Goal: Task Accomplishment & Management: Manage account settings

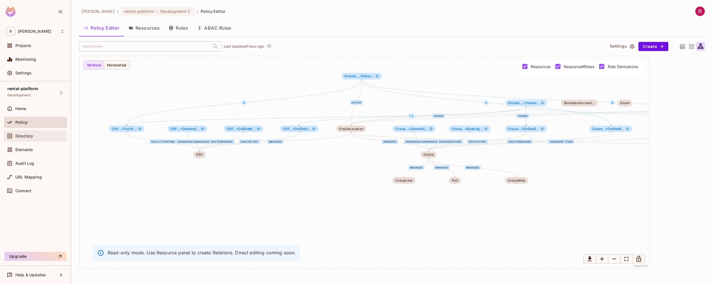
click at [32, 134] on span "Directory" at bounding box center [24, 136] width 18 height 5
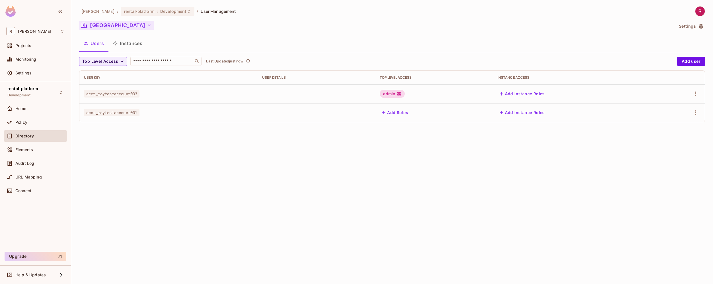
click at [102, 25] on button "[GEOGRAPHIC_DATA]" at bounding box center [116, 25] width 75 height 9
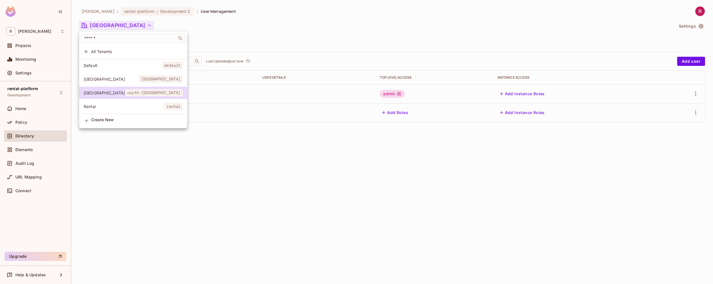
click at [178, 132] on div at bounding box center [356, 142] width 713 height 284
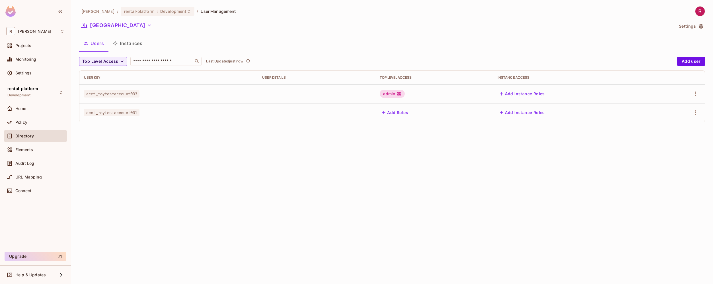
click at [105, 45] on button "Users" at bounding box center [93, 43] width 29 height 14
click at [95, 43] on button "Users" at bounding box center [93, 43] width 29 height 14
click at [113, 28] on button "[GEOGRAPHIC_DATA]" at bounding box center [116, 25] width 75 height 9
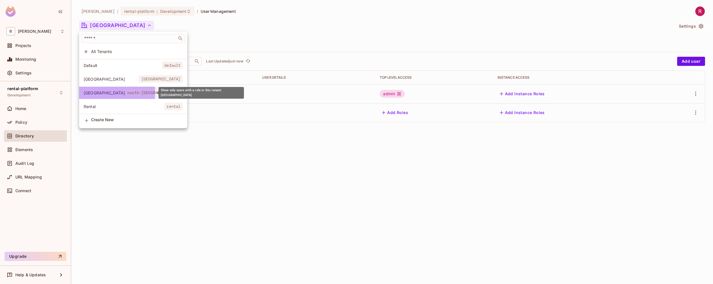
drag, startPoint x: 83, startPoint y: 92, endPoint x: 108, endPoint y: 93, distance: 24.8
click at [108, 93] on li "North America north-america" at bounding box center [133, 93] width 108 height 12
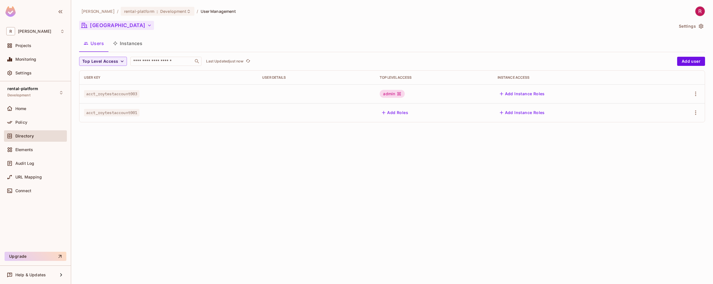
drag, startPoint x: 146, startPoint y: 26, endPoint x: 97, endPoint y: 27, distance: 49.8
click at [97, 27] on div "[GEOGRAPHIC_DATA]" at bounding box center [376, 26] width 595 height 11
click at [103, 24] on button "[GEOGRAPHIC_DATA]" at bounding box center [116, 25] width 75 height 9
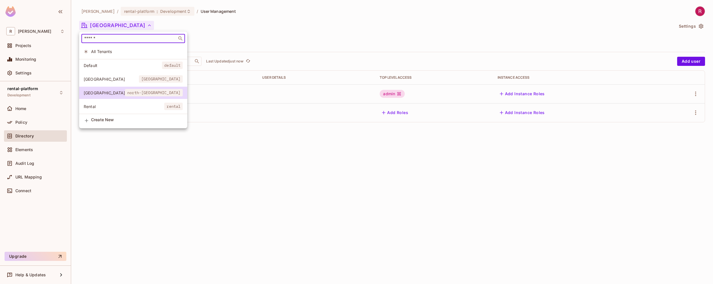
click at [102, 37] on input "text" at bounding box center [129, 39] width 92 height 6
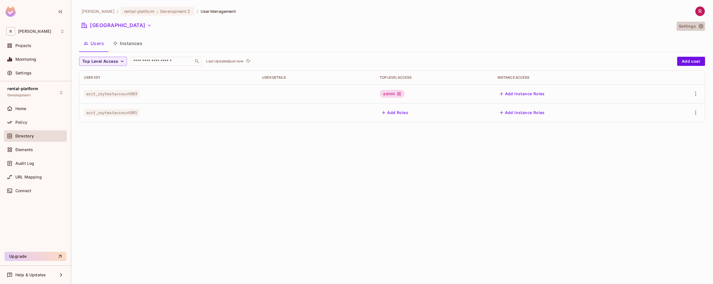
click at [690, 27] on button "Settings" at bounding box center [691, 26] width 28 height 9
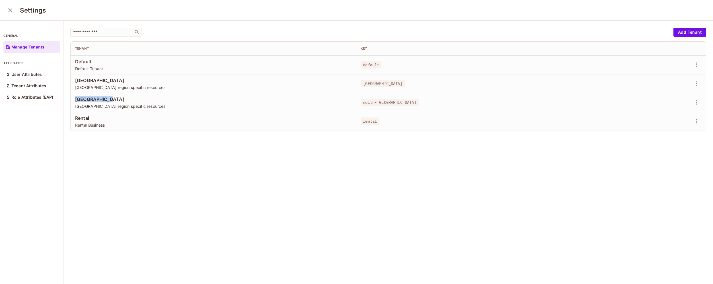
drag, startPoint x: 74, startPoint y: 97, endPoint x: 127, endPoint y: 97, distance: 52.7
click at [127, 97] on td "North America North America region specific resources" at bounding box center [214, 102] width 286 height 19
copy span "[GEOGRAPHIC_DATA]"
click at [83, 81] on span "[GEOGRAPHIC_DATA]" at bounding box center [213, 80] width 276 height 6
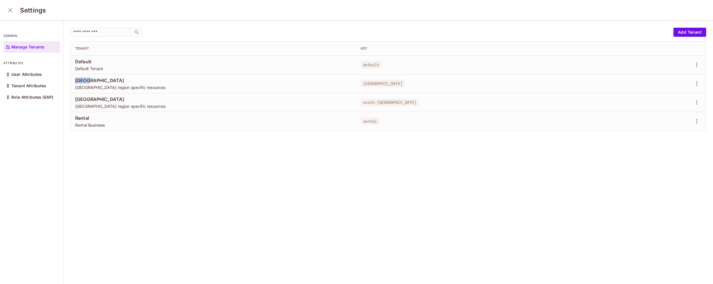
copy span "[GEOGRAPHIC_DATA]"
click at [12, 14] on button "close" at bounding box center [10, 10] width 11 height 11
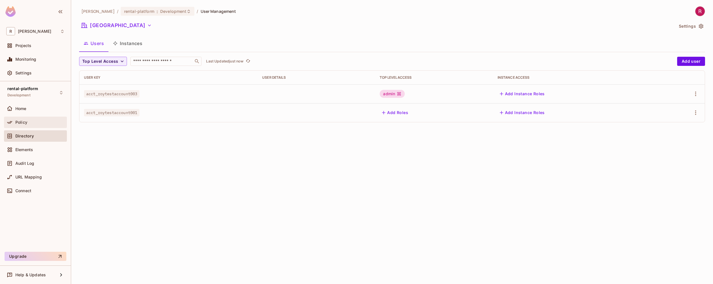
click at [33, 122] on div "Policy" at bounding box center [39, 122] width 49 height 5
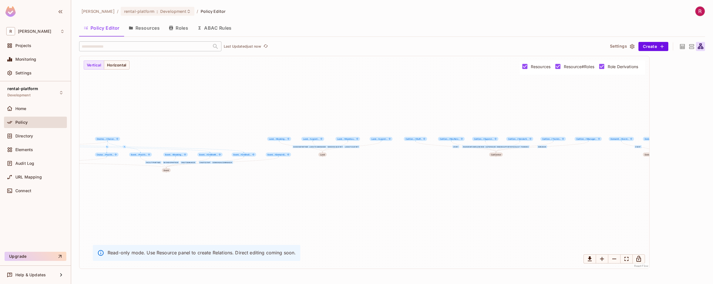
click at [154, 26] on button "Resources" at bounding box center [144, 28] width 40 height 14
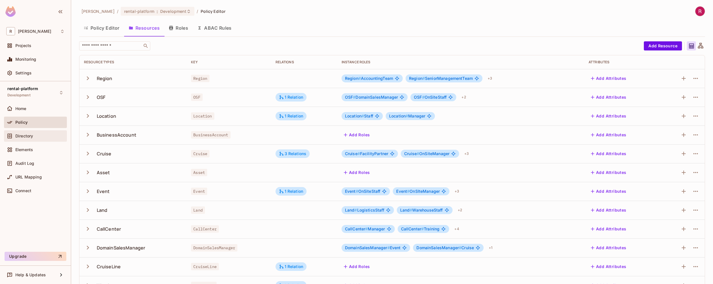
click at [42, 134] on div "Directory" at bounding box center [39, 136] width 49 height 5
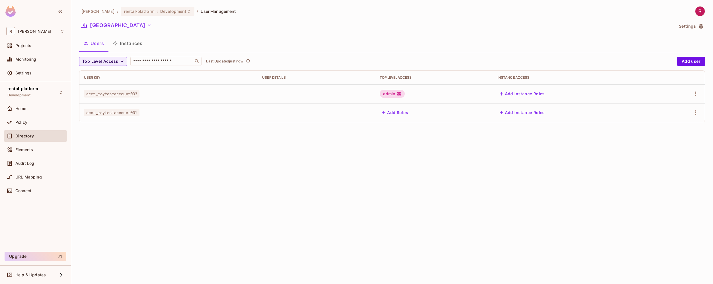
click at [132, 43] on button "Instances" at bounding box center [127, 43] width 38 height 14
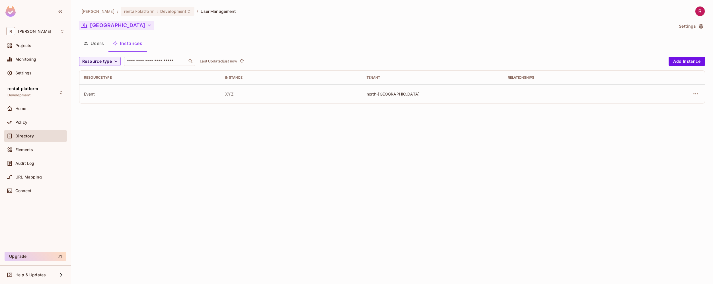
click at [122, 28] on button "[GEOGRAPHIC_DATA]" at bounding box center [116, 25] width 75 height 9
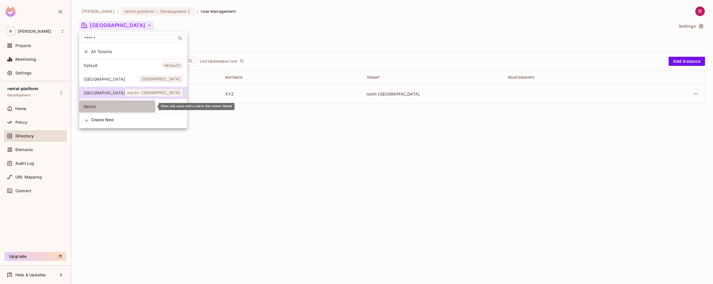
click at [103, 106] on span "Rental" at bounding box center [124, 106] width 81 height 5
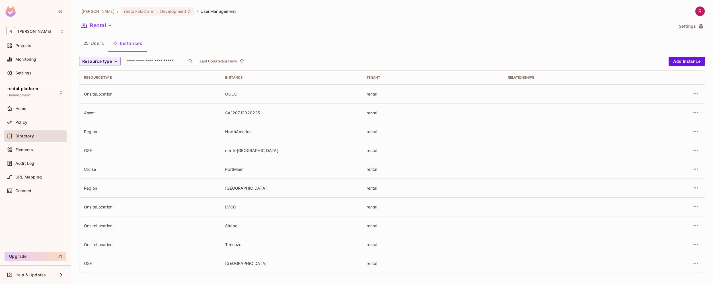
click at [248, 132] on div "NorthAmerica" at bounding box center [291, 131] width 132 height 5
copy div "NorthAmerica"
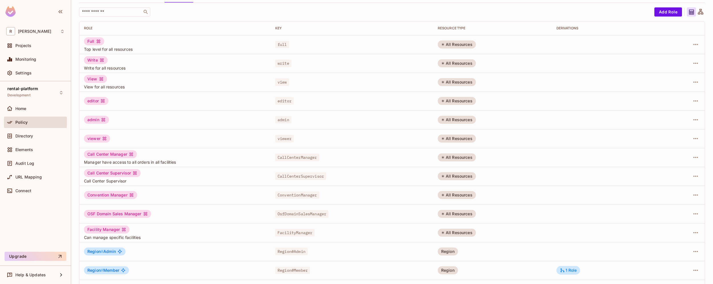
scroll to position [91, 0]
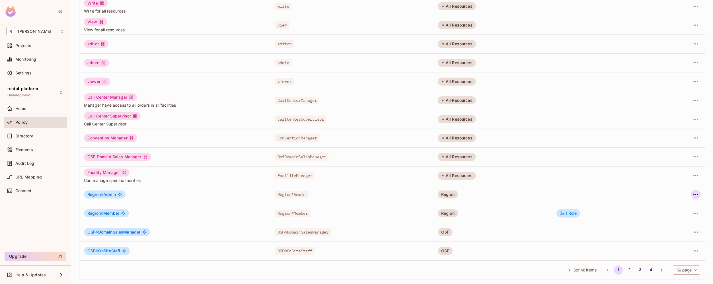
click at [692, 192] on icon "button" at bounding box center [695, 194] width 7 height 7
click at [597, 211] on div at bounding box center [356, 142] width 713 height 284
click at [692, 213] on icon "button" at bounding box center [695, 213] width 7 height 7
click at [671, 227] on div "Edit Role" at bounding box center [666, 226] width 17 height 6
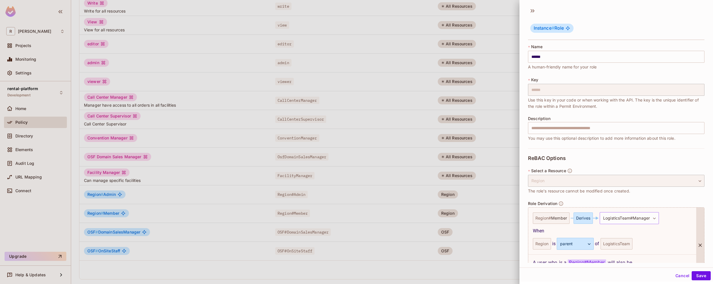
scroll to position [41, 0]
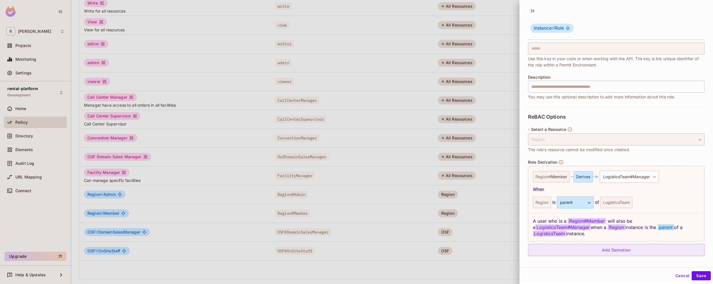
click at [621, 249] on div "Add Derivation" at bounding box center [616, 249] width 176 height 12
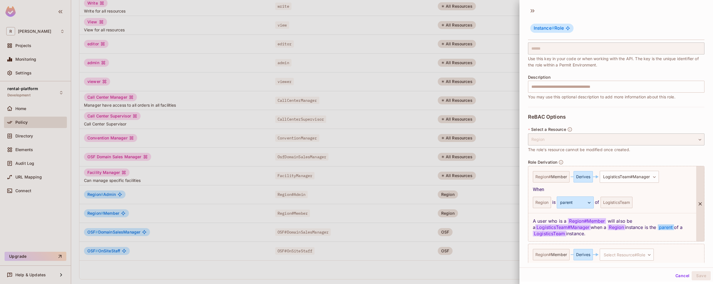
scroll to position [65, 0]
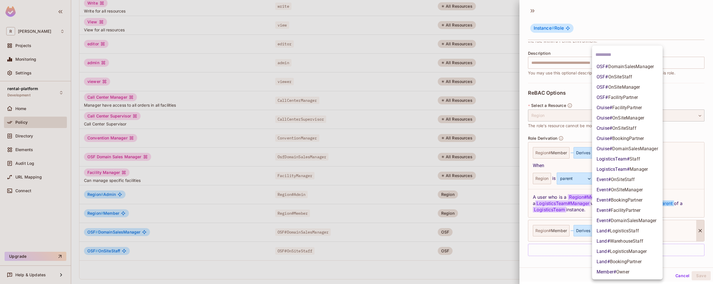
click at [647, 232] on body "[PERSON_NAME]-poc Projects Monitoring Settings rental-platform Development Home…" at bounding box center [356, 142] width 713 height 284
click at [569, 266] on div at bounding box center [356, 142] width 713 height 284
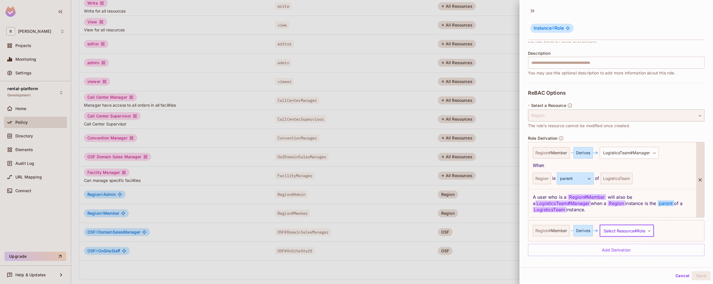
scroll to position [1, 0]
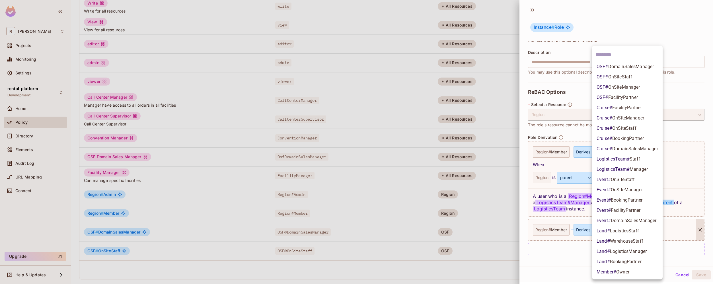
click at [644, 233] on body "[PERSON_NAME]-poc Projects Monitoring Settings rental-platform Development Home…" at bounding box center [356, 142] width 713 height 284
click at [577, 260] on div at bounding box center [356, 142] width 713 height 284
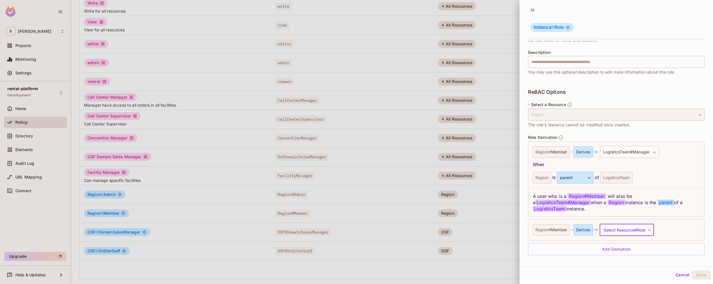
click at [673, 276] on button "Cancel" at bounding box center [682, 274] width 19 height 9
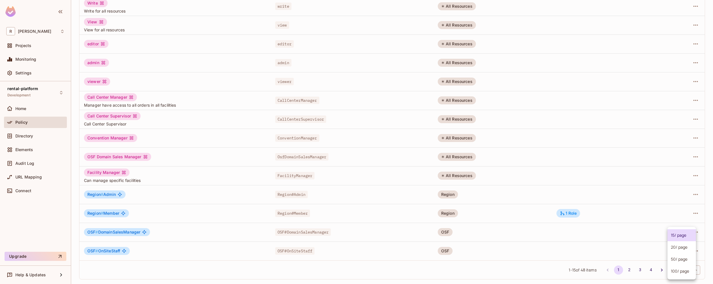
click at [676, 267] on body "[PERSON_NAME]-poc Projects Monitoring Settings rental-platform Development Home…" at bounding box center [356, 142] width 713 height 284
click at [676, 271] on li "100 / page" at bounding box center [682, 271] width 28 height 12
type input "***"
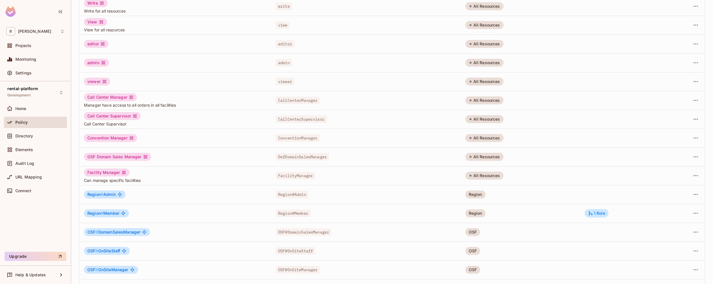
scroll to position [711, 0]
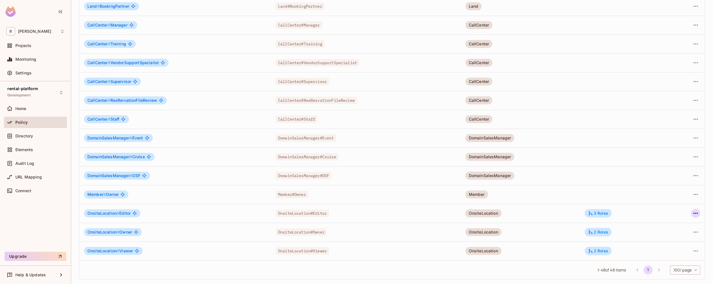
click at [692, 215] on icon "button" at bounding box center [695, 213] width 7 height 7
click at [675, 227] on span "Edit Role" at bounding box center [666, 225] width 20 height 9
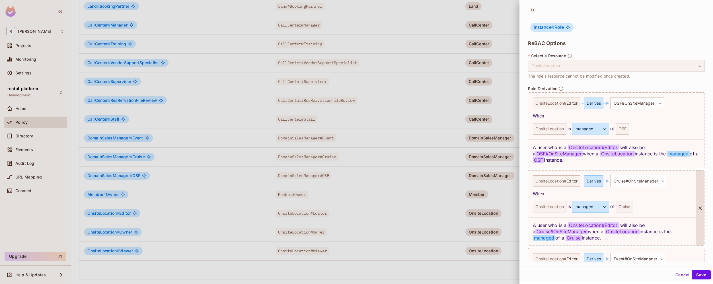
scroll to position [197, 0]
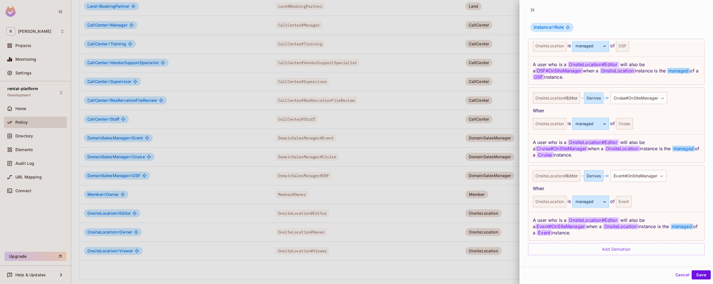
click at [504, 270] on div at bounding box center [356, 142] width 713 height 284
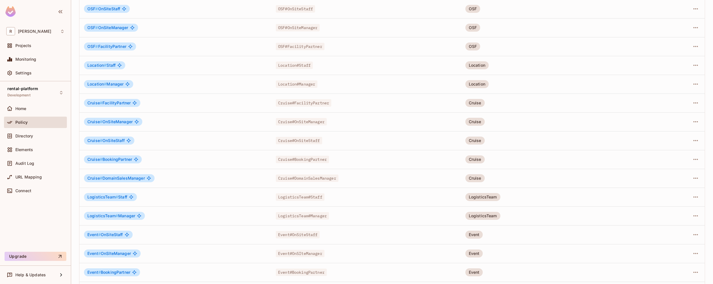
scroll to position [333, 0]
click at [692, 198] on icon "button" at bounding box center [695, 196] width 7 height 7
click at [680, 207] on li "Edit Role" at bounding box center [667, 209] width 50 height 13
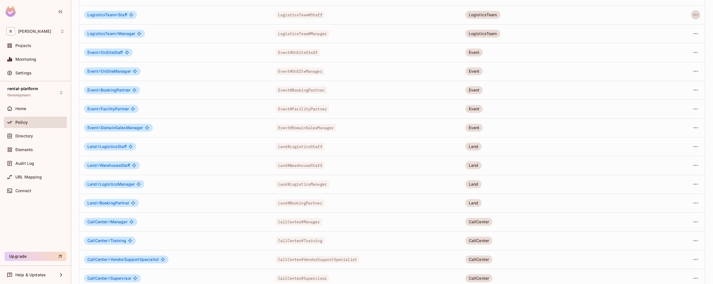
scroll to position [711, 0]
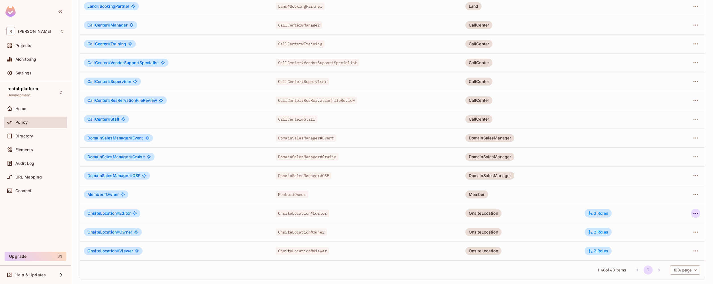
click at [693, 213] on icon "button" at bounding box center [695, 212] width 5 height 1
click at [669, 224] on div "Edit Role" at bounding box center [666, 226] width 17 height 6
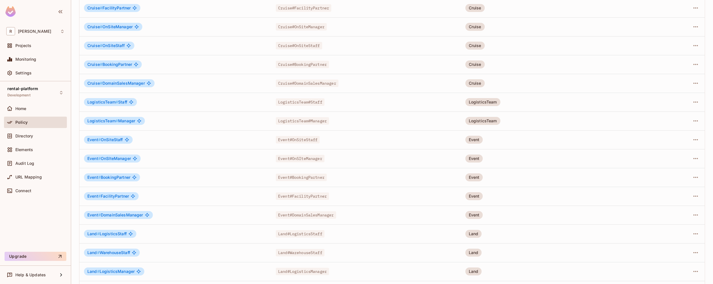
scroll to position [423, 0]
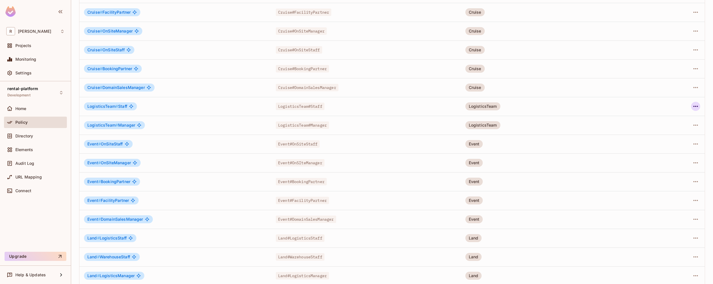
click at [692, 106] on icon "button" at bounding box center [695, 106] width 7 height 7
click at [677, 119] on li "Edit Role" at bounding box center [667, 119] width 50 height 13
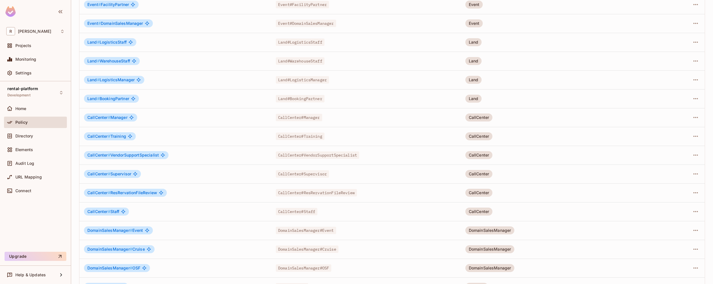
scroll to position [711, 0]
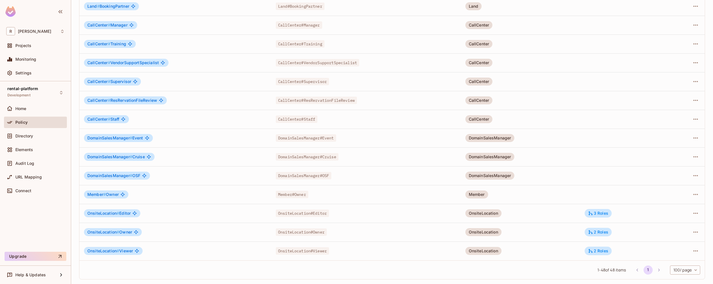
click at [490, 214] on div "OnsiteLocation" at bounding box center [483, 213] width 36 height 8
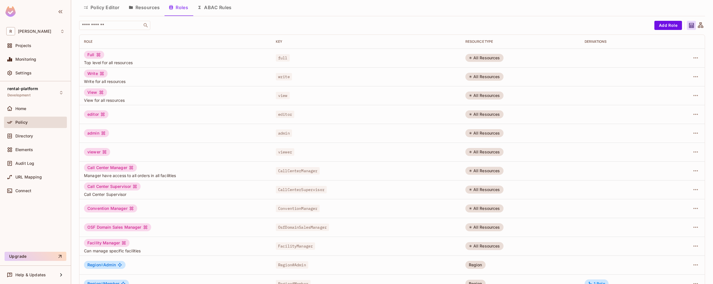
scroll to position [0, 0]
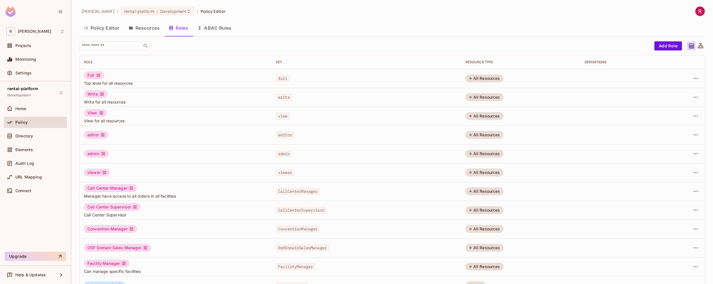
click at [150, 32] on button "Resources" at bounding box center [144, 28] width 40 height 14
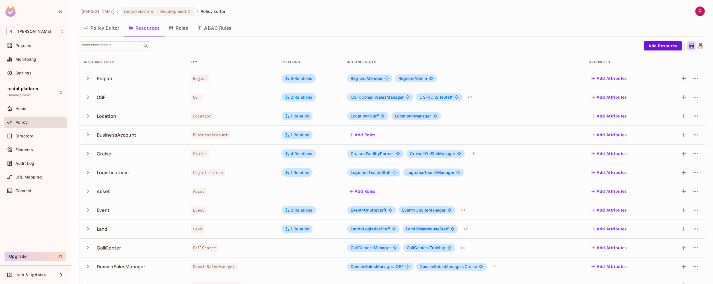
scroll to position [91, 0]
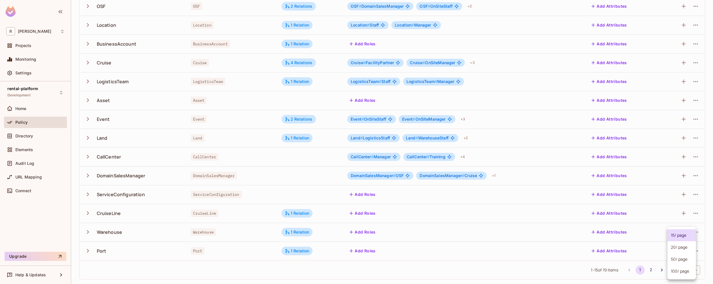
click at [680, 268] on body "R [PERSON_NAME]-poc Projects Monitoring Settings rental-platform Development Ho…" at bounding box center [356, 142] width 713 height 284
click at [676, 270] on li "100 / page" at bounding box center [682, 271] width 28 height 12
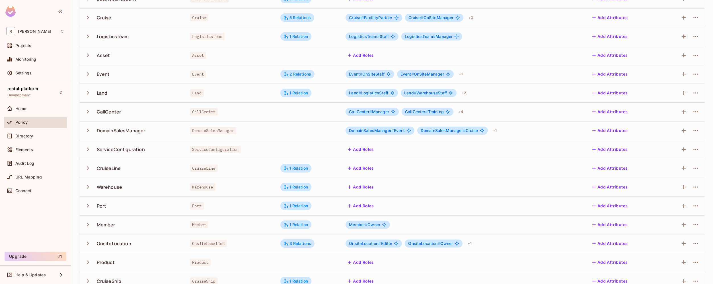
scroll to position [166, 0]
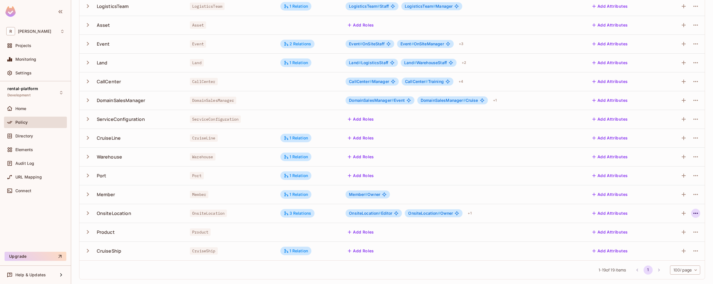
click at [693, 213] on icon "button" at bounding box center [695, 212] width 5 height 1
click at [674, 234] on div "Edit Resource" at bounding box center [666, 236] width 27 height 6
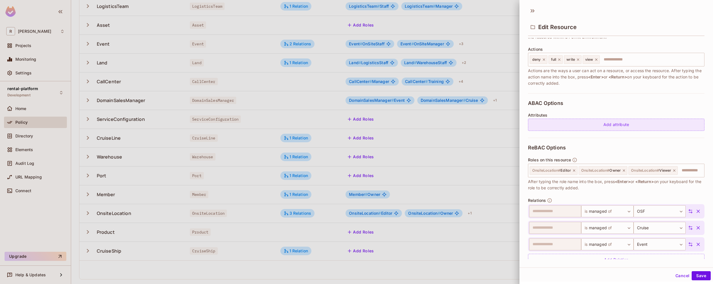
scroll to position [88, 0]
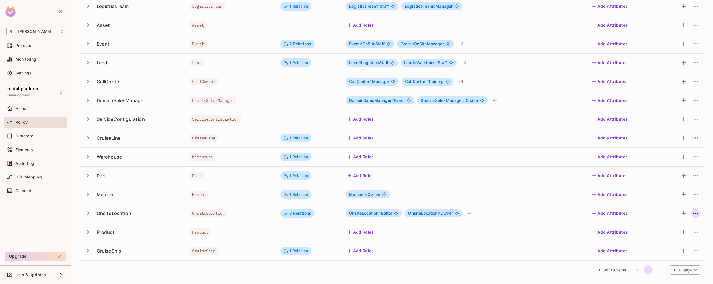
click at [692, 216] on icon "button" at bounding box center [695, 213] width 7 height 7
click at [672, 234] on div "Edit Resource" at bounding box center [666, 236] width 27 height 6
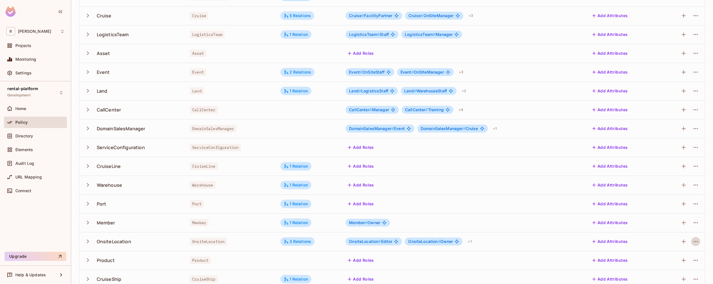
scroll to position [135, 0]
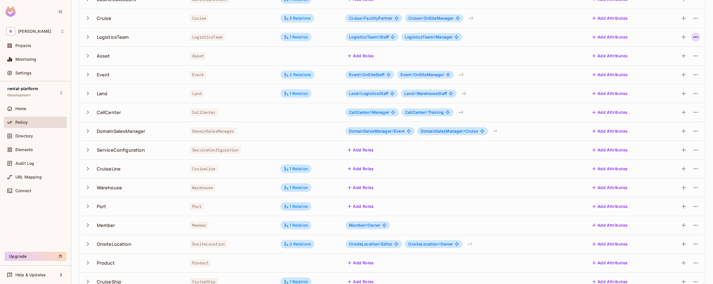
click at [692, 39] on icon "button" at bounding box center [695, 37] width 7 height 7
click at [677, 61] on div "Edit Resource" at bounding box center [666, 60] width 27 height 6
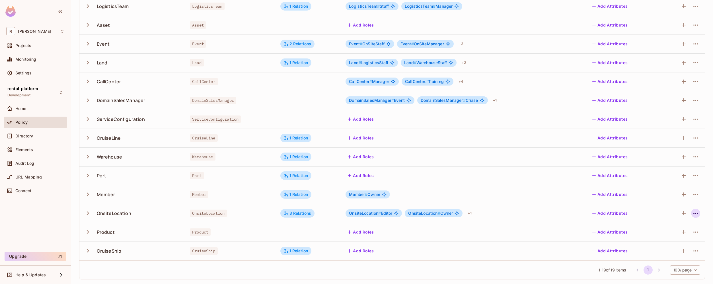
click at [692, 214] on icon "button" at bounding box center [695, 213] width 7 height 7
click at [670, 231] on span "Edit Resource" at bounding box center [667, 235] width 30 height 9
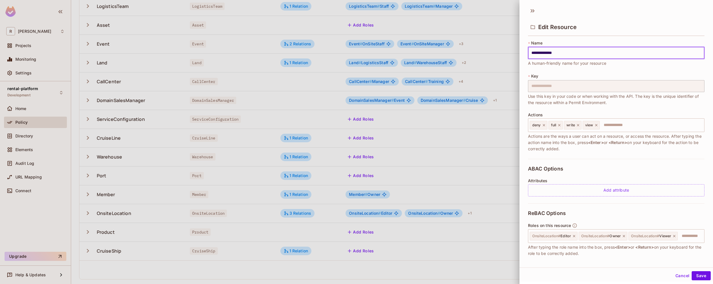
scroll to position [88, 0]
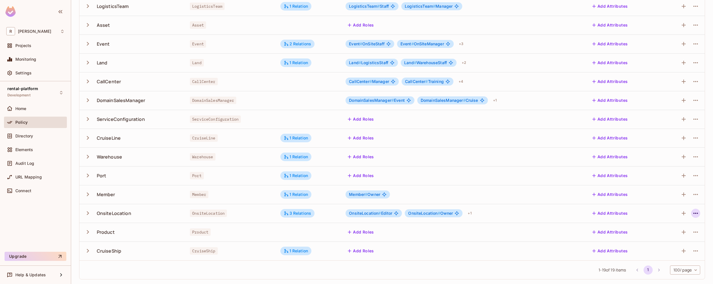
click at [692, 215] on icon "button" at bounding box center [695, 213] width 7 height 7
click at [670, 236] on div "Edit Resource" at bounding box center [666, 236] width 27 height 6
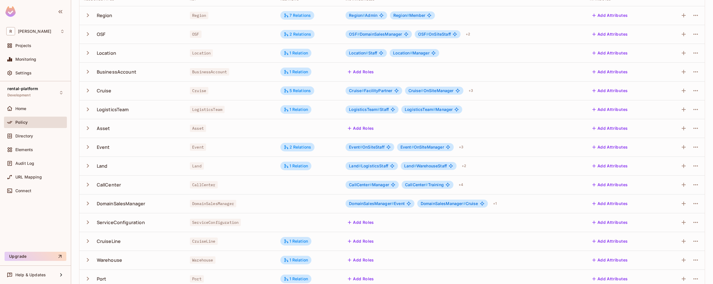
scroll to position [61, 0]
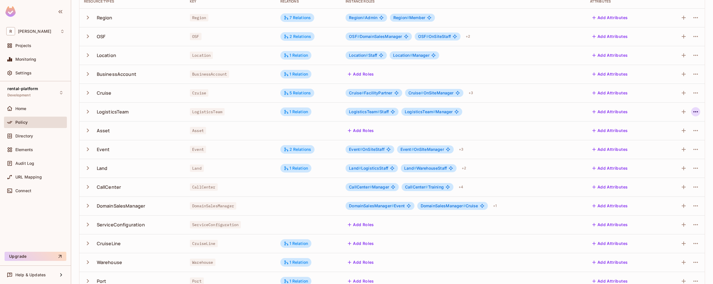
click at [692, 112] on icon "button" at bounding box center [695, 111] width 7 height 7
click at [668, 134] on div "Edit Resource" at bounding box center [666, 134] width 27 height 6
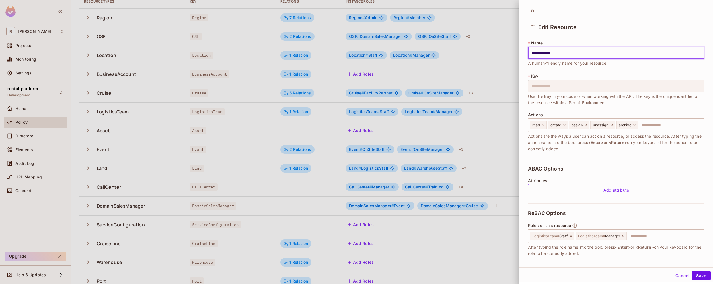
scroll to position [46, 0]
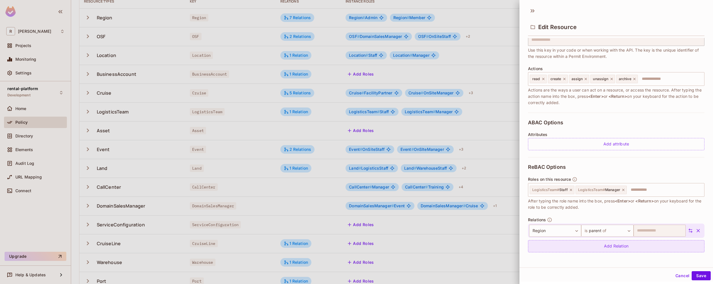
click at [588, 246] on div "Add Relation" at bounding box center [616, 246] width 176 height 12
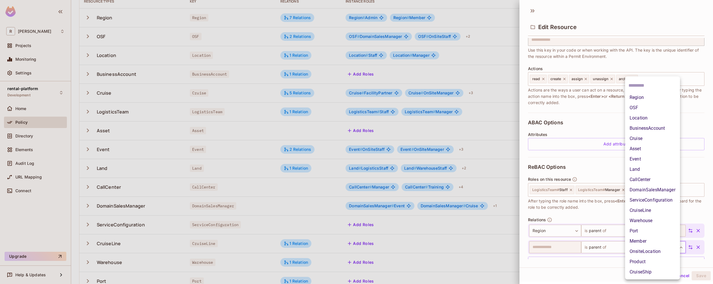
click at [658, 245] on body "R [PERSON_NAME]-poc Projects Monitoring Settings rental-platform Development Ho…" at bounding box center [356, 142] width 713 height 284
click at [648, 97] on li "Region" at bounding box center [652, 97] width 55 height 10
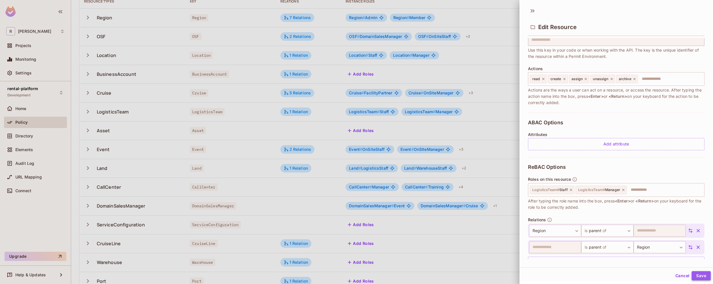
click at [693, 274] on button "Save" at bounding box center [701, 275] width 19 height 9
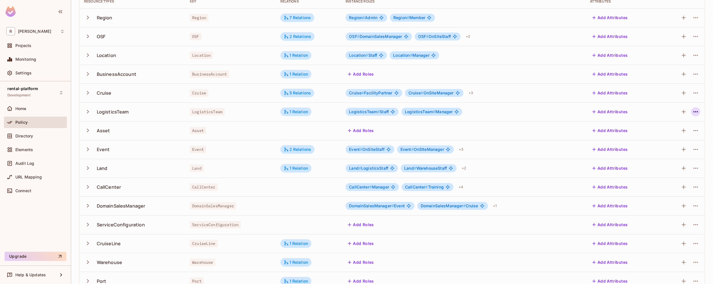
click at [692, 111] on icon "button" at bounding box center [695, 111] width 7 height 7
click at [670, 133] on div "Edit Resource" at bounding box center [666, 134] width 27 height 6
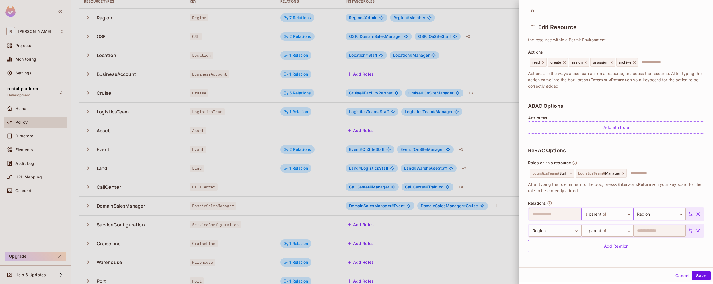
click at [618, 212] on body "R [PERSON_NAME]-poc Projects Monitoring Settings rental-platform Development Ho…" at bounding box center [356, 142] width 713 height 284
click at [649, 256] on div at bounding box center [356, 142] width 713 height 284
click at [697, 213] on icon "button" at bounding box center [698, 212] width 3 height 3
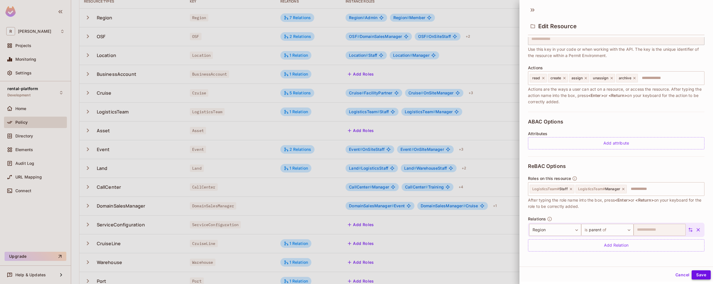
click at [697, 276] on button "Save" at bounding box center [701, 274] width 19 height 9
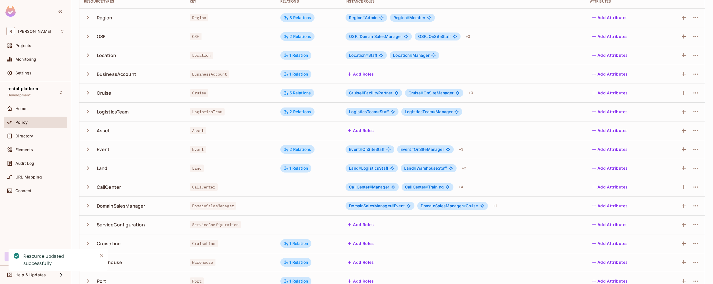
scroll to position [0, 0]
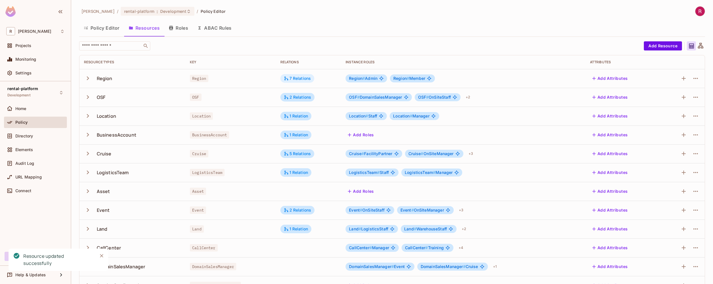
click at [303, 77] on div "7 Relations" at bounding box center [297, 78] width 27 height 5
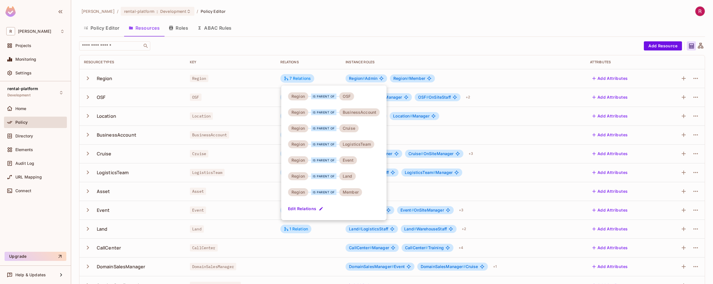
click at [292, 33] on div at bounding box center [356, 142] width 713 height 284
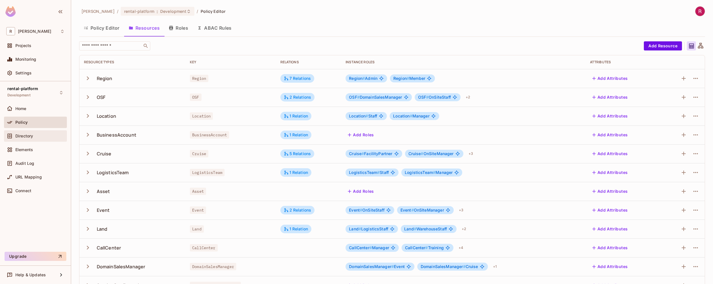
click at [35, 136] on div "Directory" at bounding box center [39, 136] width 49 height 5
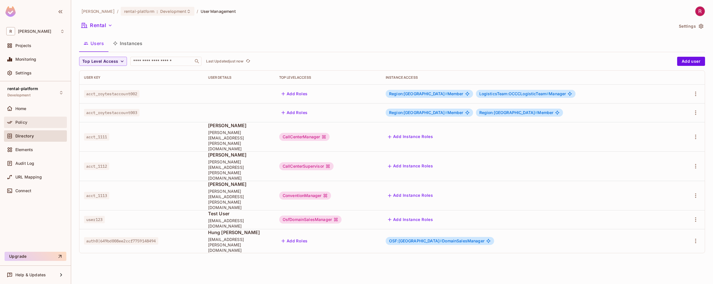
click at [28, 124] on div "Policy" at bounding box center [35, 122] width 58 height 7
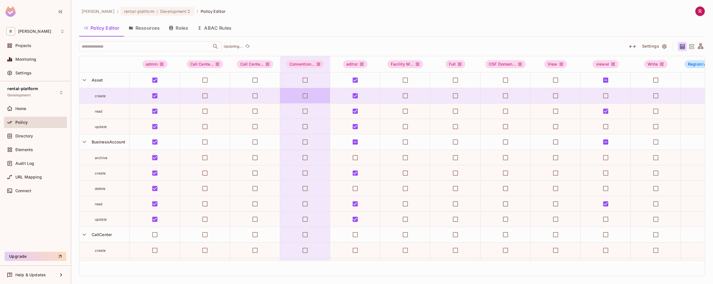
click at [159, 28] on button "Resources" at bounding box center [144, 28] width 40 height 14
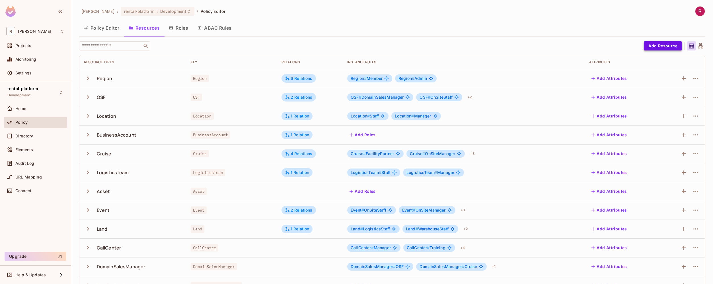
click at [671, 49] on button "Add Resource" at bounding box center [663, 45] width 38 height 9
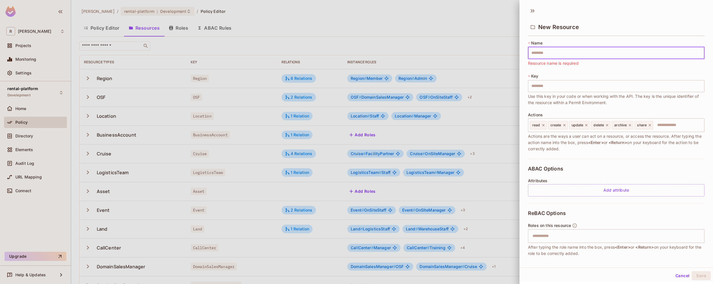
click at [553, 51] on input "text" at bounding box center [616, 53] width 176 height 12
paste input "*******"
type input "*******"
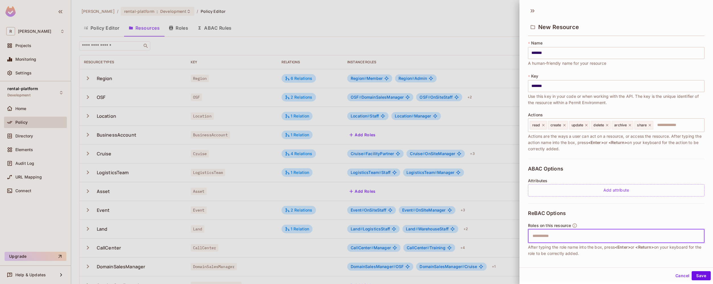
click at [565, 235] on input "text" at bounding box center [615, 235] width 173 height 11
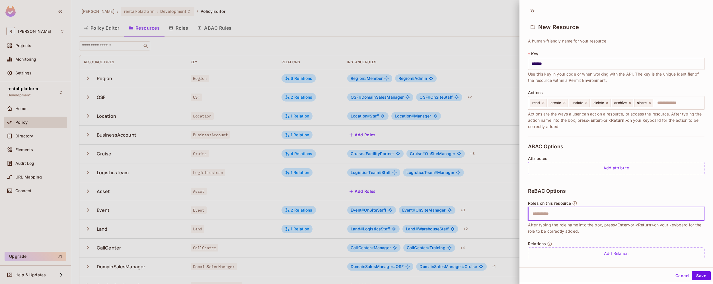
scroll to position [23, 0]
click at [558, 216] on input "text" at bounding box center [615, 212] width 173 height 11
type input "*****"
type input "*"
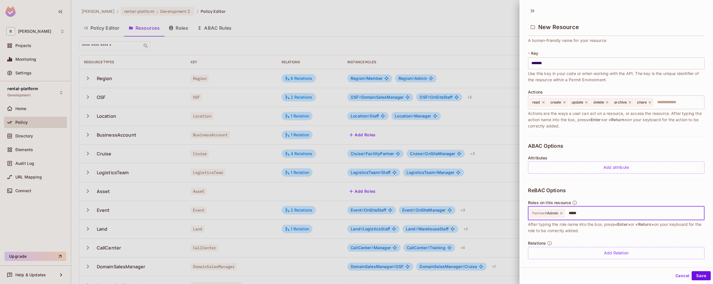
type input "******"
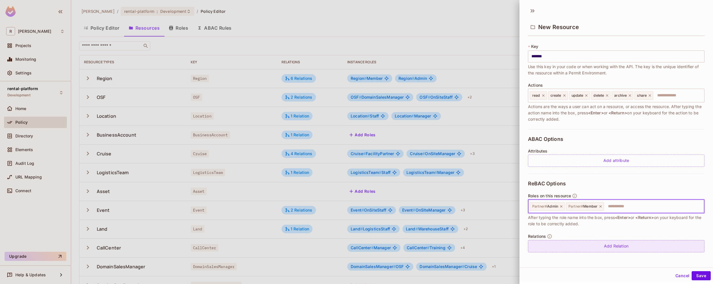
click at [632, 247] on div "Add Relation" at bounding box center [616, 246] width 176 height 12
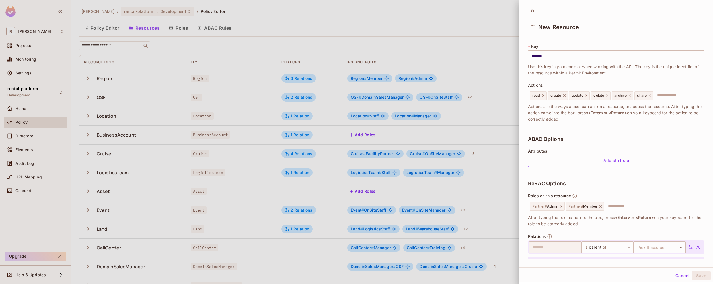
scroll to position [46, 0]
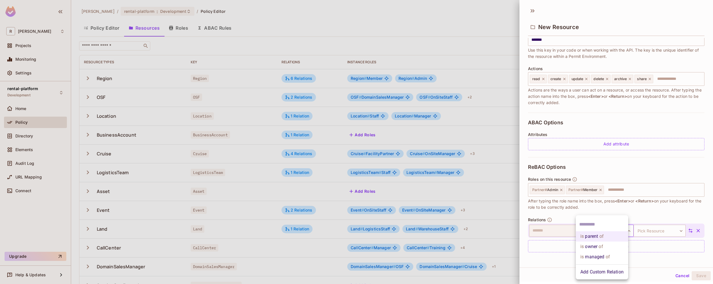
click at [613, 231] on body "R [PERSON_NAME]-poc Projects Monitoring Settings rental-platform Development Ho…" at bounding box center [356, 142] width 713 height 284
click at [655, 259] on div at bounding box center [356, 142] width 713 height 284
click at [693, 230] on button "button" at bounding box center [698, 230] width 10 height 10
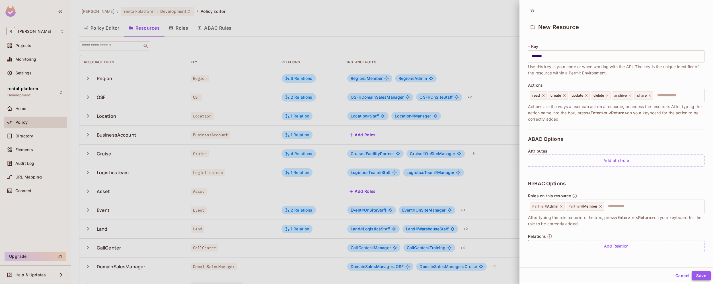
click at [699, 278] on button "Save" at bounding box center [701, 275] width 19 height 9
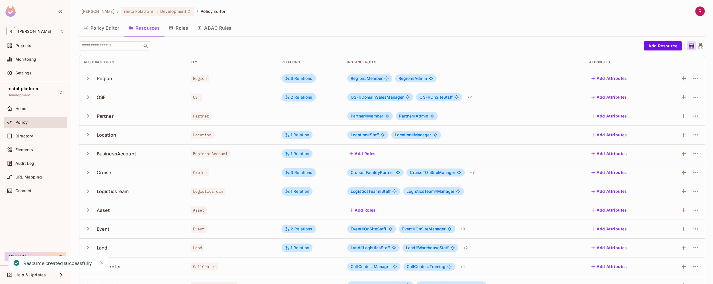
click at [654, 50] on div "​ Add Resource Resource Types Key Relations Instance roles Attributes Region Re…" at bounding box center [392, 205] width 626 height 329
click at [654, 47] on button "Add Resource" at bounding box center [663, 45] width 38 height 9
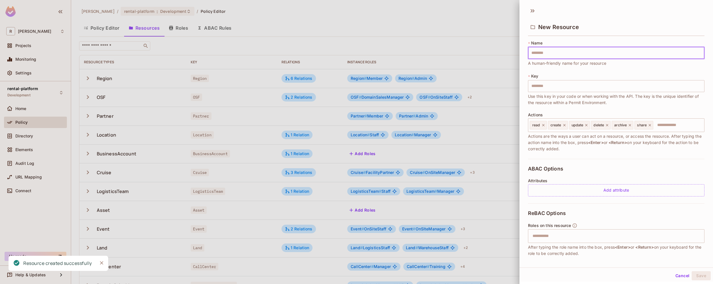
type input "******"
click at [560, 236] on input "text" at bounding box center [615, 235] width 173 height 11
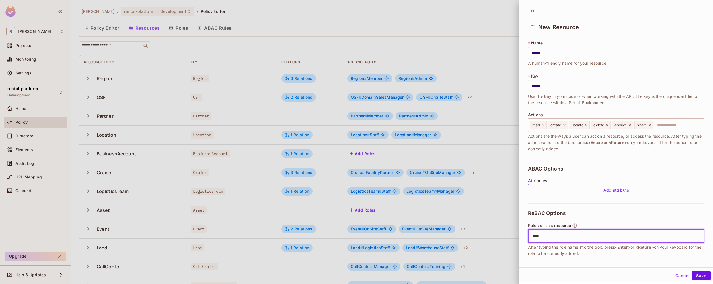
type input "*****"
click at [577, 235] on input "text" at bounding box center [633, 235] width 137 height 11
type input "******"
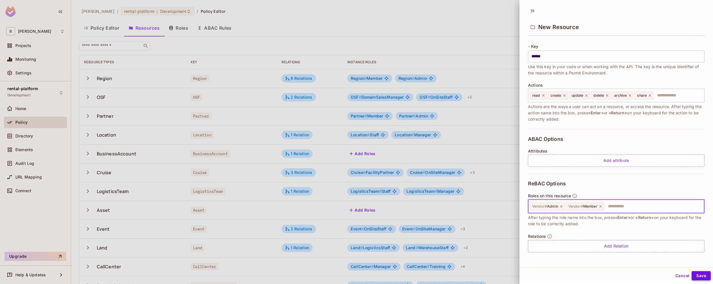
click at [699, 276] on button "Save" at bounding box center [701, 275] width 19 height 9
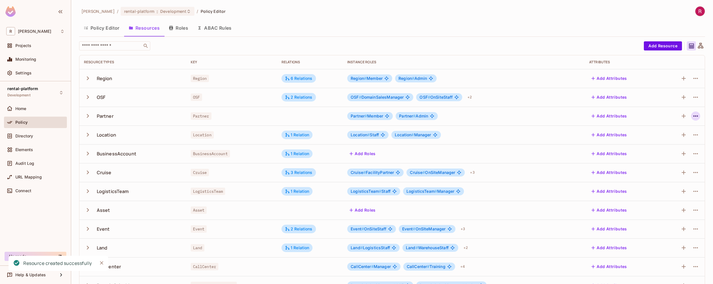
click at [692, 117] on icon "button" at bounding box center [695, 115] width 7 height 7
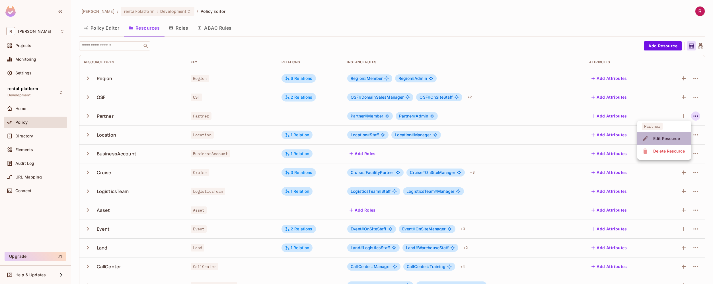
click at [670, 138] on div "Edit Resource" at bounding box center [666, 139] width 27 height 6
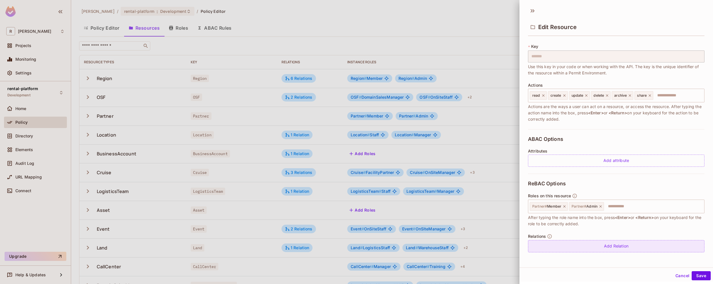
click at [610, 246] on div "Add Relation" at bounding box center [616, 246] width 176 height 12
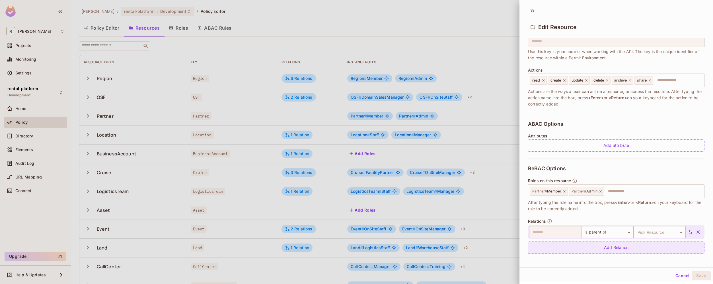
scroll to position [46, 0]
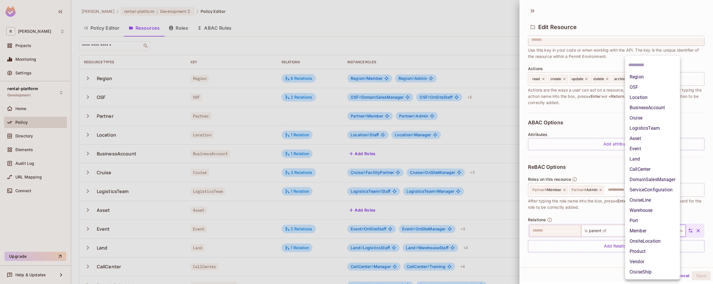
click at [659, 231] on body "R [PERSON_NAME]-poc Projects Monitoring Settings rental-platform Development Ho…" at bounding box center [356, 142] width 713 height 284
click at [650, 260] on li "Vendor" at bounding box center [652, 261] width 55 height 10
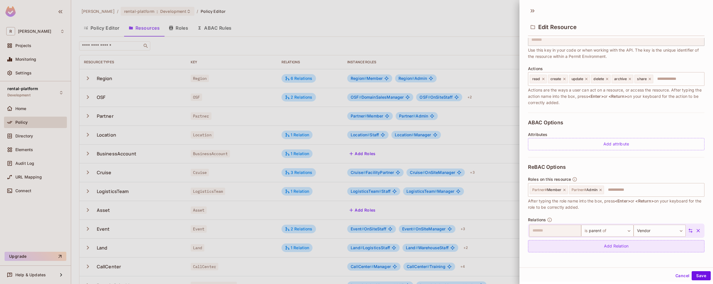
click at [671, 245] on div "Add Relation" at bounding box center [616, 246] width 176 height 12
click at [661, 247] on body "R [PERSON_NAME]-poc Projects Monitoring Settings rental-platform Development Ho…" at bounding box center [356, 142] width 713 height 284
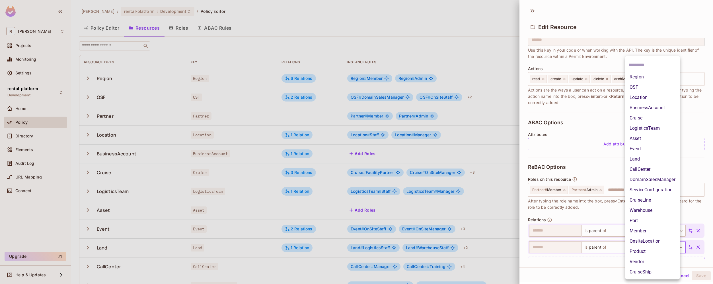
click at [580, 212] on div at bounding box center [356, 142] width 713 height 284
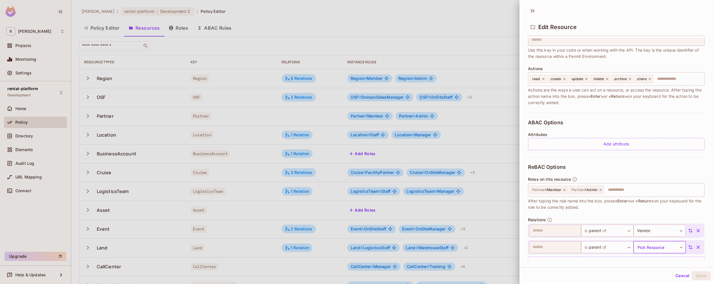
click at [695, 229] on icon "button" at bounding box center [698, 230] width 6 height 6
click at [697, 231] on icon "button" at bounding box center [698, 230] width 3 height 3
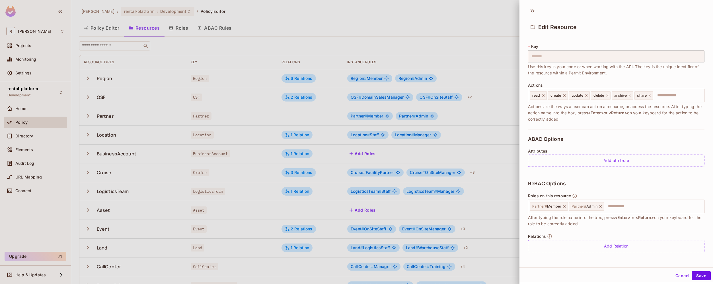
click at [679, 277] on button "Cancel" at bounding box center [682, 275] width 19 height 9
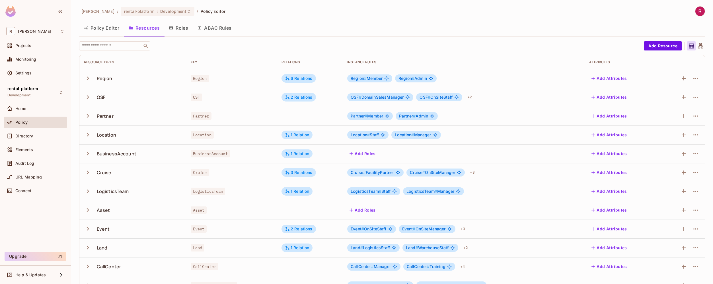
click at [370, 155] on button "Add Roles" at bounding box center [362, 153] width 31 height 9
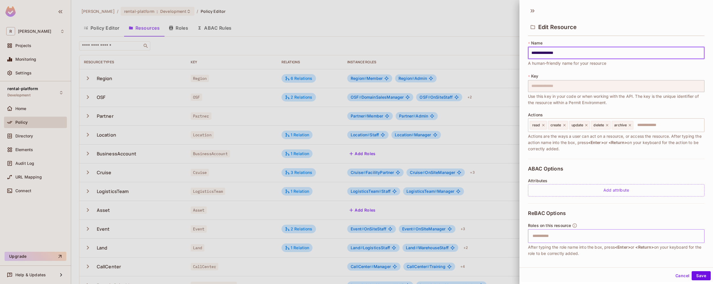
click at [544, 239] on input "text" at bounding box center [615, 235] width 173 height 11
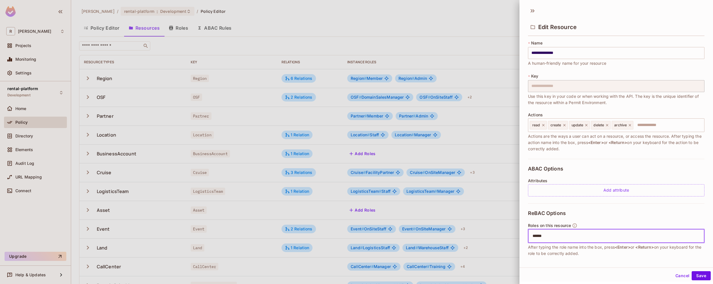
type input "*******"
click at [697, 275] on button "Save" at bounding box center [701, 275] width 19 height 9
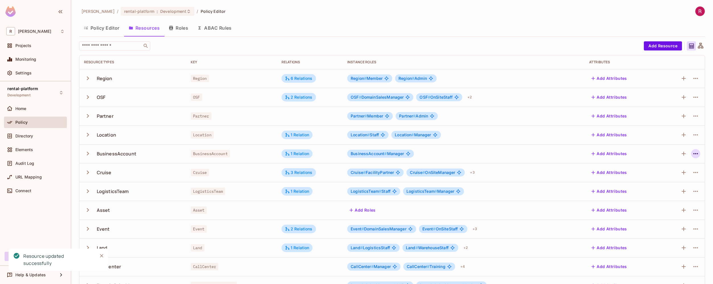
click at [693, 155] on icon "button" at bounding box center [695, 153] width 7 height 7
click at [663, 180] on span "Edit Resource" at bounding box center [667, 175] width 30 height 9
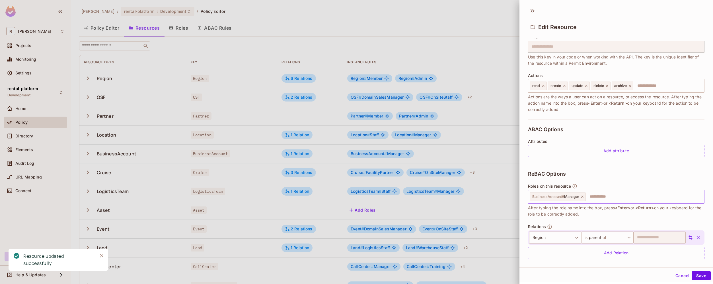
scroll to position [46, 0]
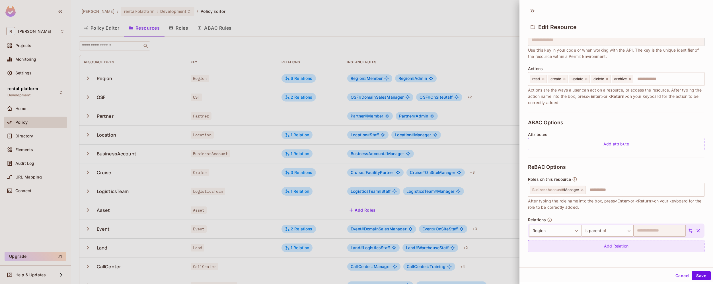
click at [627, 248] on div "Add Relation" at bounding box center [616, 246] width 176 height 12
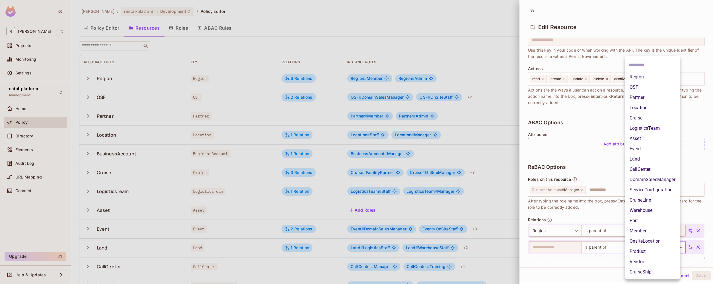
click at [661, 247] on body "R [PERSON_NAME]-poc Projects Monitoring Settings rental-platform Development Ho…" at bounding box center [356, 142] width 713 height 284
click at [653, 99] on li "Partner" at bounding box center [652, 97] width 55 height 10
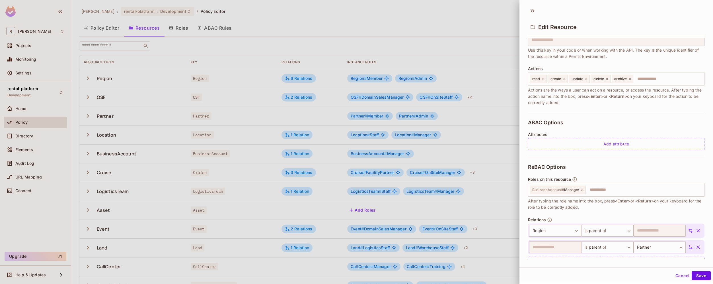
scroll to position [63, 0]
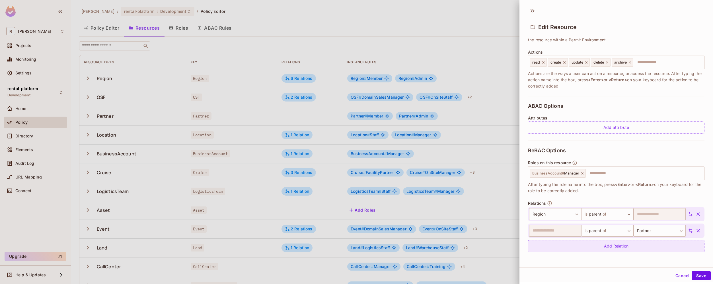
click at [642, 247] on div "Add Relation" at bounding box center [616, 246] width 176 height 12
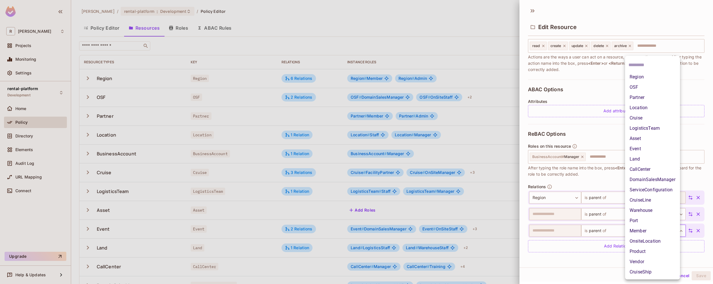
click at [657, 231] on body "R [PERSON_NAME]-poc Projects Monitoring Settings rental-platform Development Ho…" at bounding box center [356, 142] width 713 height 284
click at [646, 261] on li "Vendor" at bounding box center [652, 261] width 55 height 10
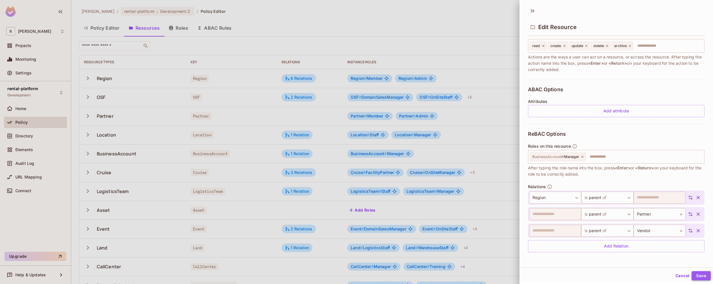
click at [699, 275] on button "Save" at bounding box center [701, 275] width 19 height 9
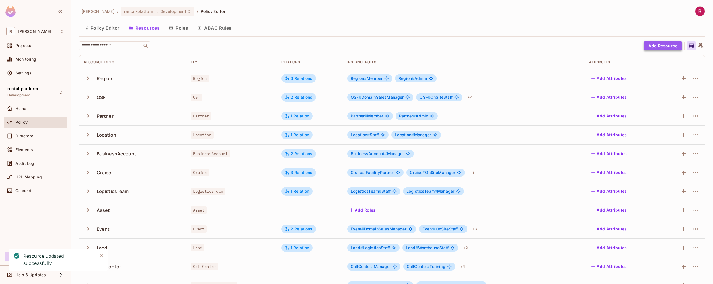
click at [671, 45] on button "Add Resource" at bounding box center [663, 45] width 38 height 9
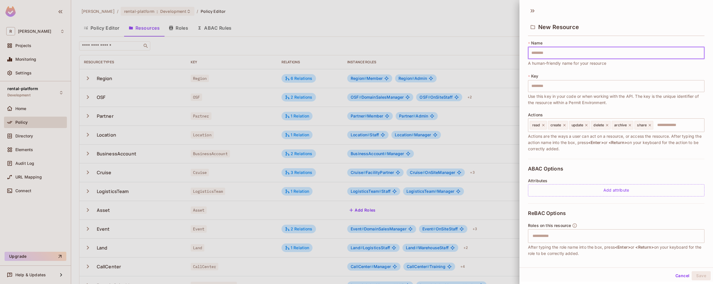
click at [596, 54] on input "text" at bounding box center [616, 53] width 176 height 12
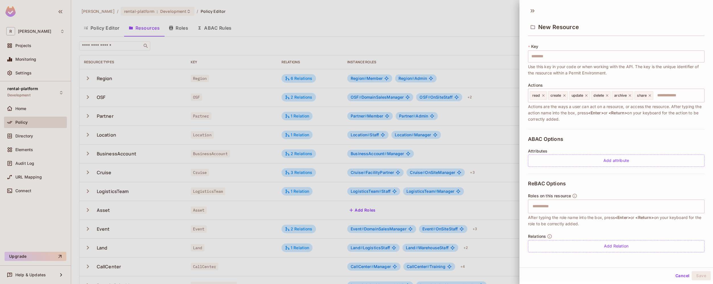
scroll to position [0, 0]
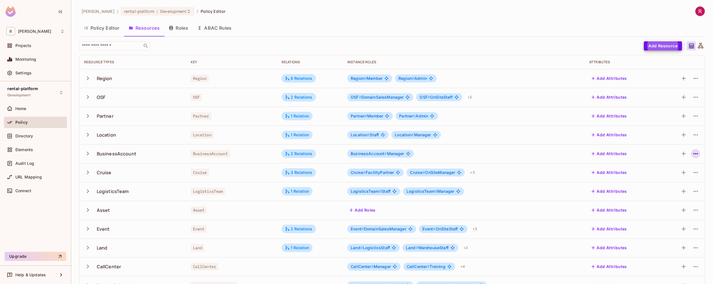
click at [693, 154] on icon "button" at bounding box center [695, 153] width 5 height 1
click at [563, 155] on div at bounding box center [356, 142] width 713 height 284
click at [694, 153] on icon "button" at bounding box center [695, 153] width 7 height 7
click at [674, 177] on div "Edit Resource" at bounding box center [666, 176] width 27 height 6
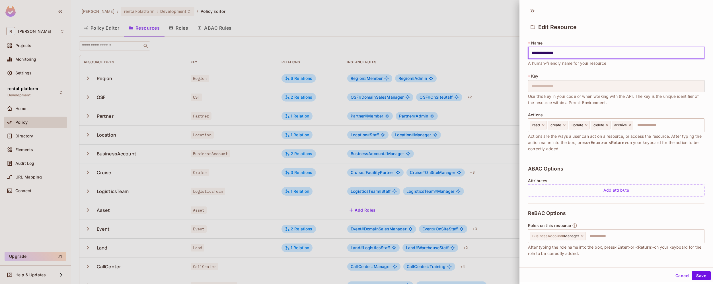
scroll to position [79, 0]
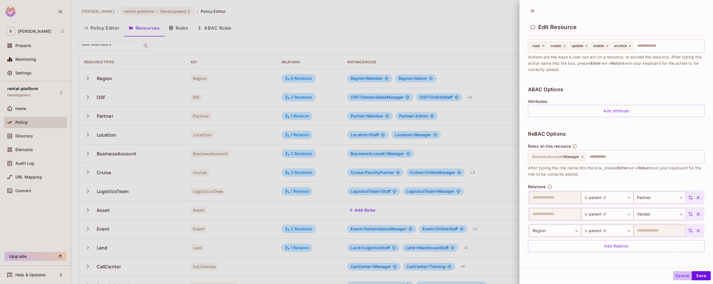
click at [676, 276] on button "Cancel" at bounding box center [682, 275] width 19 height 9
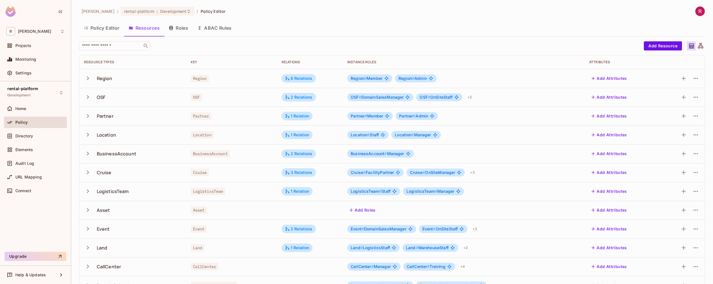
click at [180, 33] on button "Roles" at bounding box center [178, 28] width 28 height 14
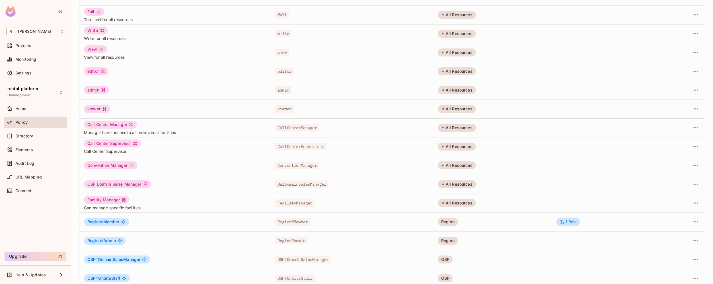
scroll to position [91, 0]
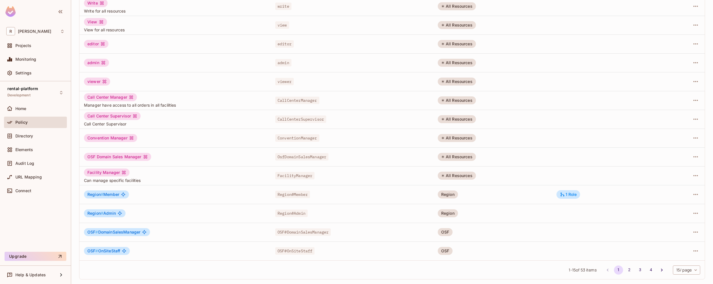
click at [681, 272] on body "[PERSON_NAME]-poc Projects Monitoring Settings rental-platform Development Home…" at bounding box center [356, 142] width 713 height 284
click at [681, 272] on li "100 / page" at bounding box center [682, 271] width 28 height 12
type input "***"
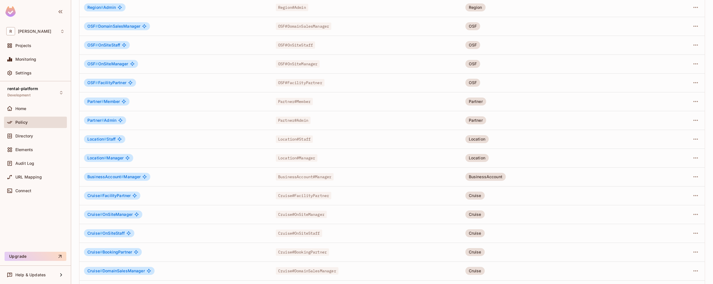
scroll to position [297, 0]
click at [692, 178] on icon "button" at bounding box center [695, 176] width 7 height 7
click at [680, 190] on li "Edit Role" at bounding box center [667, 189] width 50 height 13
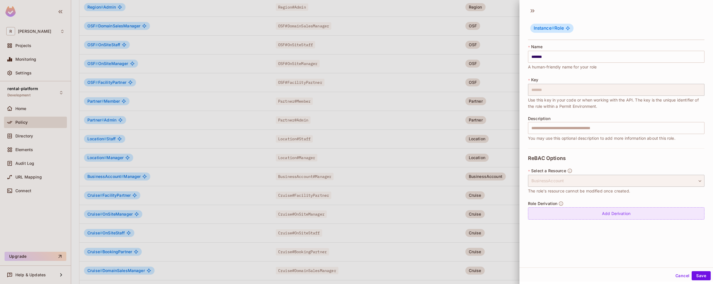
click at [648, 217] on div "Add Derivation" at bounding box center [616, 213] width 176 height 12
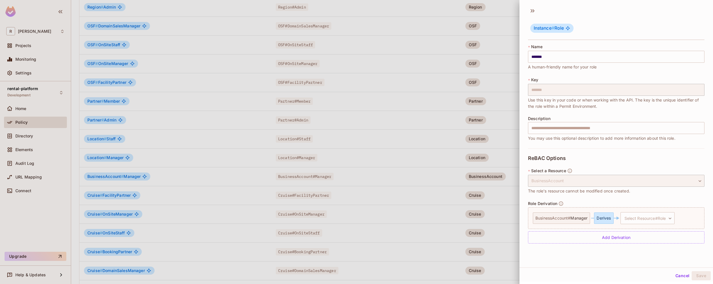
click at [677, 275] on button "Cancel" at bounding box center [682, 275] width 19 height 9
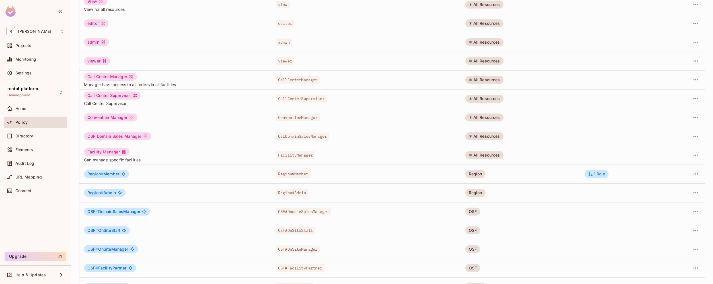
scroll to position [0, 0]
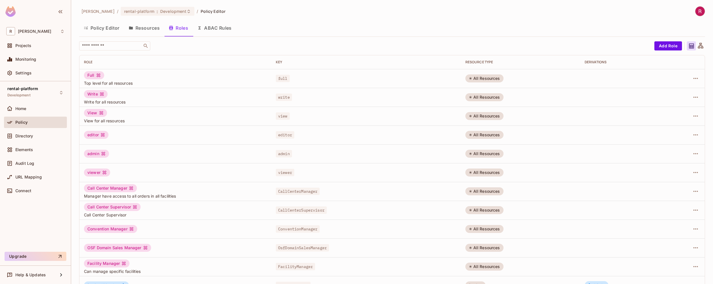
click at [184, 31] on button "Roles" at bounding box center [178, 28] width 28 height 14
click at [154, 29] on button "Resources" at bounding box center [144, 28] width 40 height 14
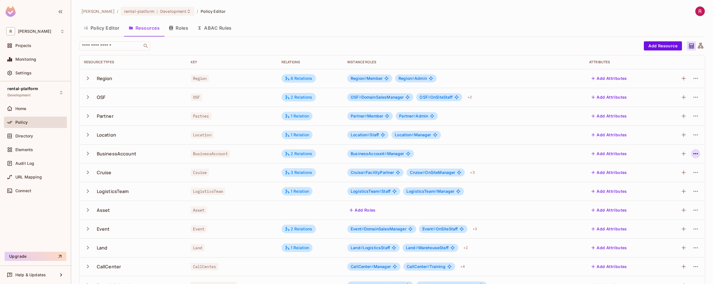
click at [693, 153] on icon "button" at bounding box center [695, 153] width 5 height 1
click at [664, 175] on div "Edit Resource" at bounding box center [666, 176] width 27 height 6
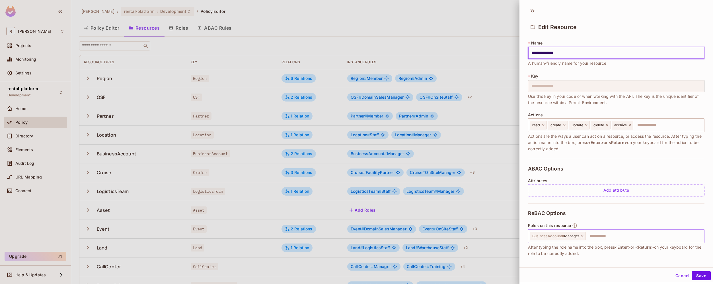
click at [603, 240] on input "text" at bounding box center [644, 235] width 116 height 11
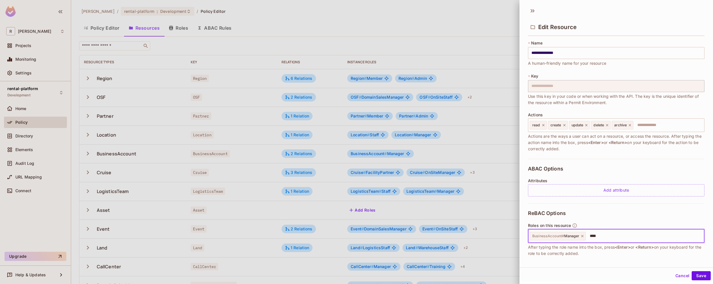
type input "*****"
type input "******"
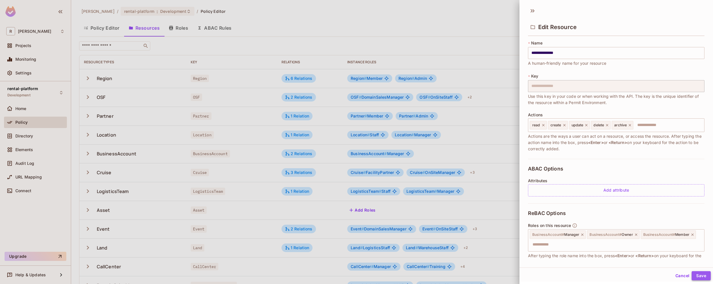
click at [701, 275] on button "Save" at bounding box center [701, 275] width 19 height 9
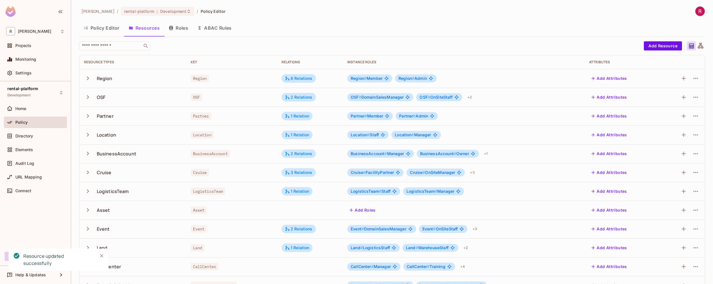
click at [179, 24] on button "Roles" at bounding box center [178, 28] width 28 height 14
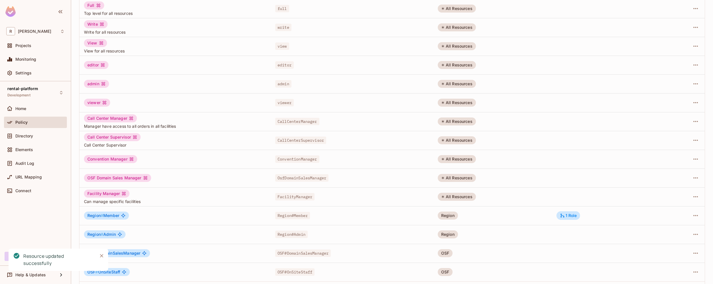
scroll to position [91, 0]
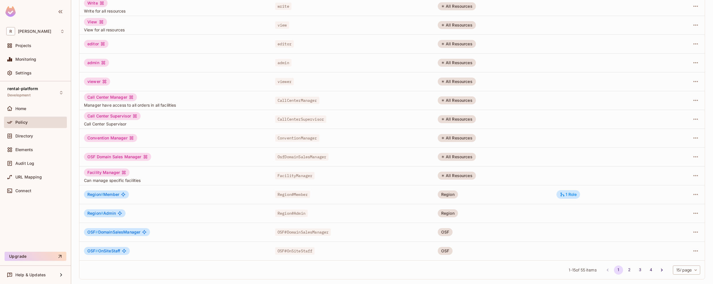
click at [682, 275] on div "1 - 15 of 55 items 1 2 3 4 15 / page ** ​" at bounding box center [391, 269] width 625 height 19
click at [686, 271] on body "[PERSON_NAME]-poc Projects Monitoring Settings rental-platform Development Home…" at bounding box center [356, 142] width 713 height 284
click at [682, 272] on li "100 / page" at bounding box center [682, 271] width 28 height 12
type input "***"
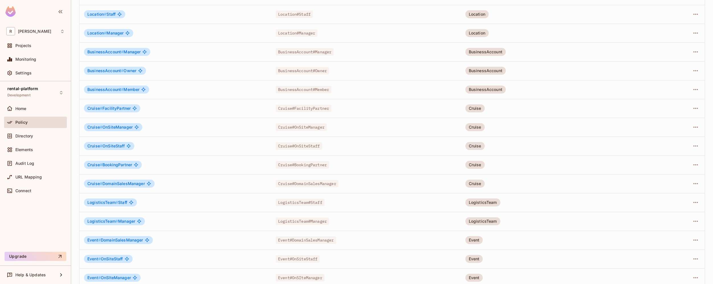
scroll to position [381, 0]
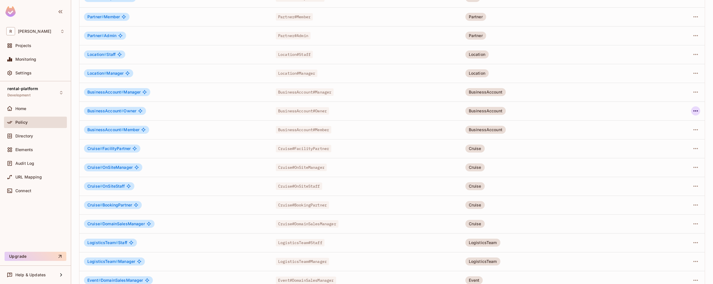
click at [696, 111] on button "button" at bounding box center [695, 110] width 9 height 9
click at [676, 126] on span "Edit Role" at bounding box center [666, 123] width 20 height 9
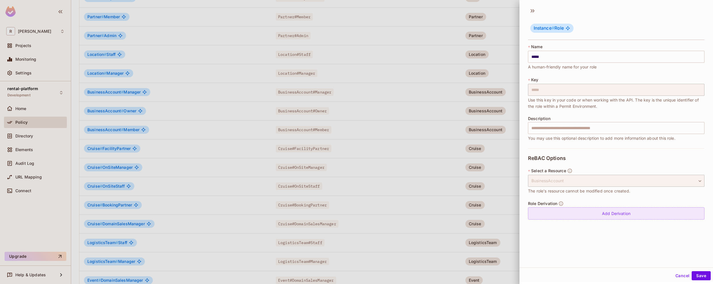
click at [613, 216] on div "Add Derivation" at bounding box center [616, 213] width 176 height 12
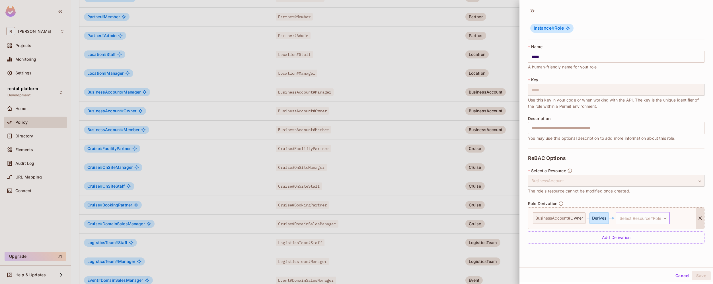
click at [655, 217] on body "[PERSON_NAME]-poc Projects Monitoring Settings rental-platform Development Home…" at bounding box center [356, 142] width 713 height 284
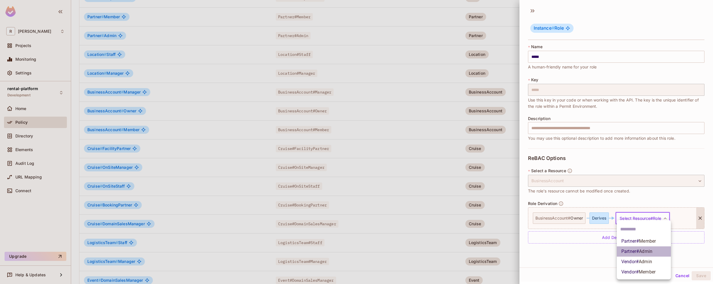
click at [662, 250] on li "Partner # Admin" at bounding box center [644, 251] width 54 height 10
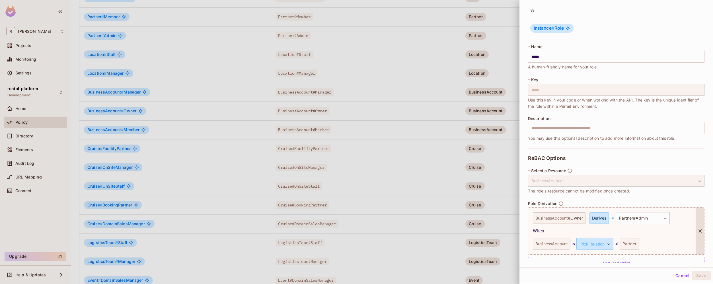
scroll to position [13, 0]
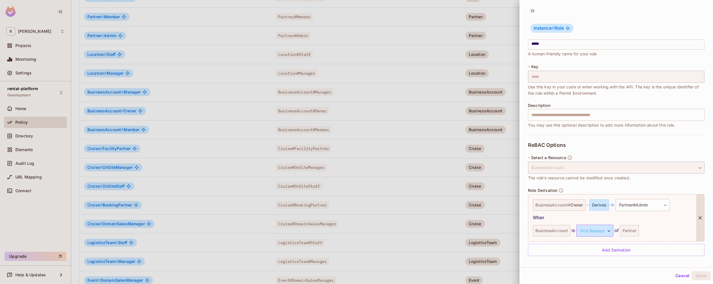
click at [609, 233] on body "[PERSON_NAME]-poc Projects Monitoring Settings rental-platform Development Home…" at bounding box center [356, 142] width 713 height 284
click at [605, 258] on li "parent" at bounding box center [594, 257] width 52 height 10
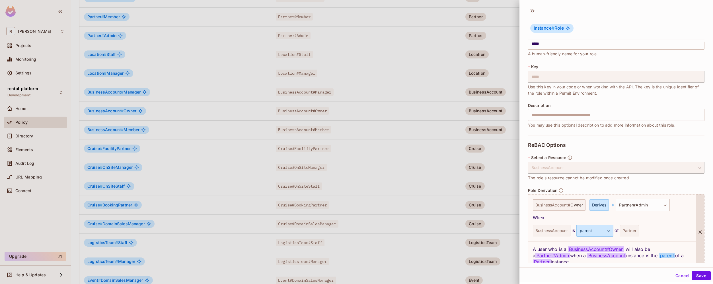
scroll to position [41, 0]
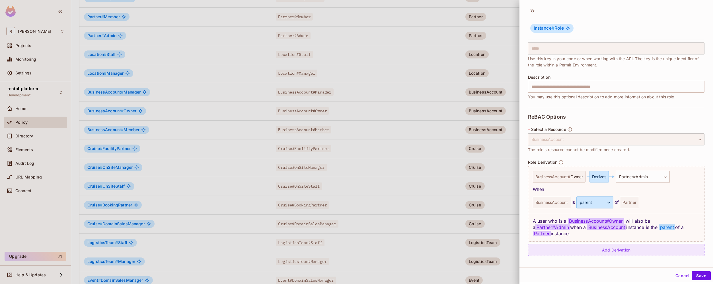
click at [640, 249] on div "Add Derivation" at bounding box center [616, 249] width 176 height 12
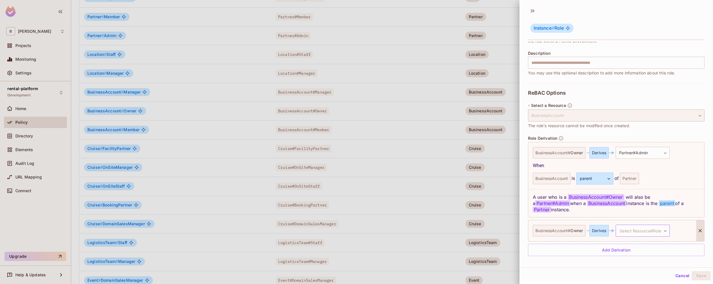
click at [641, 235] on body "[PERSON_NAME]-poc Projects Monitoring Settings rental-platform Development Home…" at bounding box center [356, 142] width 713 height 284
click at [647, 262] on span "Admin" at bounding box center [645, 260] width 13 height 5
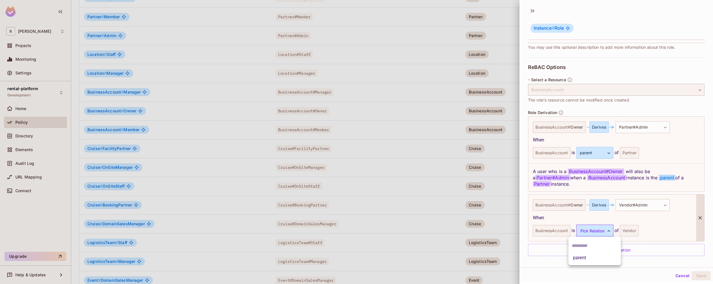
click at [603, 232] on body "[PERSON_NAME]-poc Projects Monitoring Settings rental-platform Development Home…" at bounding box center [356, 142] width 713 height 284
click at [593, 257] on li "parent" at bounding box center [594, 257] width 52 height 10
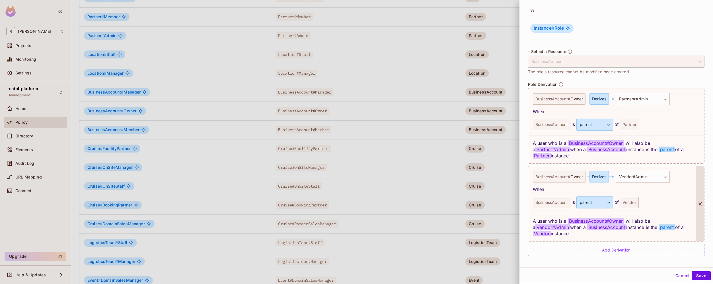
scroll to position [1, 0]
click at [698, 276] on button "Save" at bounding box center [701, 274] width 19 height 9
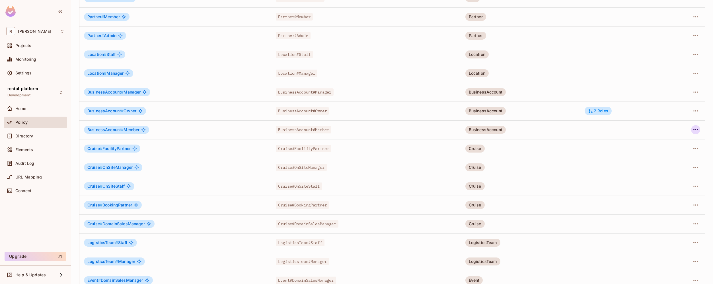
click at [692, 130] on icon "button" at bounding box center [695, 129] width 7 height 7
click at [670, 143] on div "Edit Role" at bounding box center [666, 143] width 17 height 6
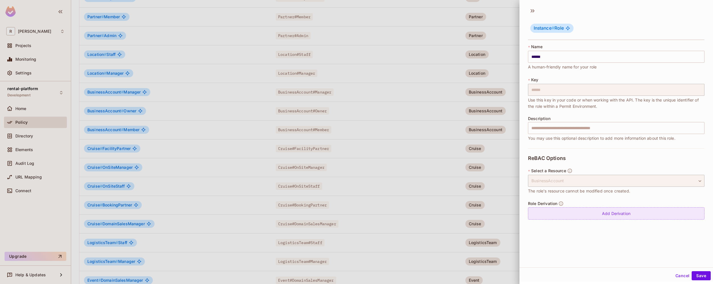
click at [630, 214] on div "Add Derivation" at bounding box center [616, 213] width 176 height 12
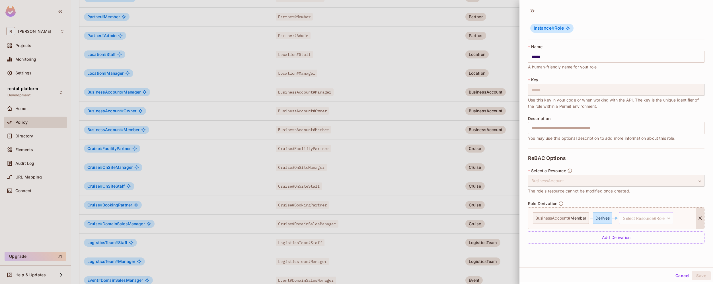
click at [632, 215] on body "[PERSON_NAME]-poc Projects Monitoring Settings rental-platform Development Home…" at bounding box center [356, 142] width 713 height 284
click at [662, 241] on li "Partner # Member" at bounding box center [647, 241] width 54 height 10
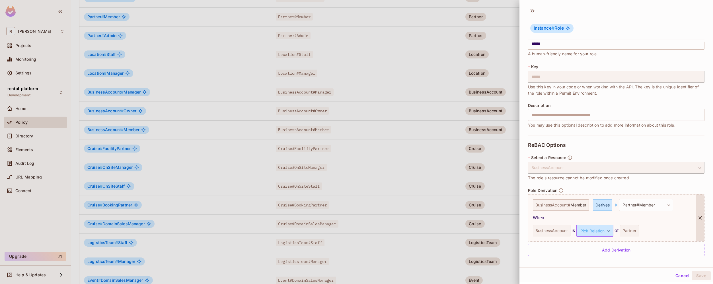
click at [609, 229] on body "[PERSON_NAME]-poc Projects Monitoring Settings rental-platform Development Home…" at bounding box center [356, 142] width 713 height 284
click at [588, 258] on li "parent" at bounding box center [594, 257] width 52 height 10
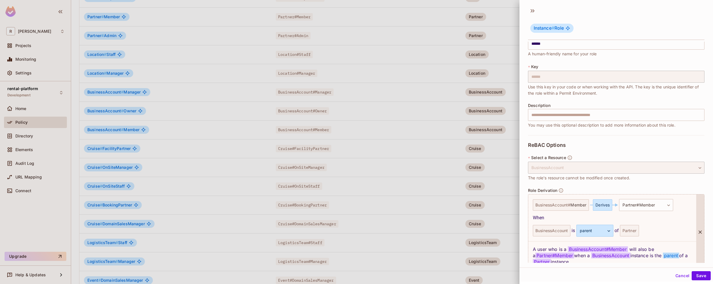
scroll to position [41, 0]
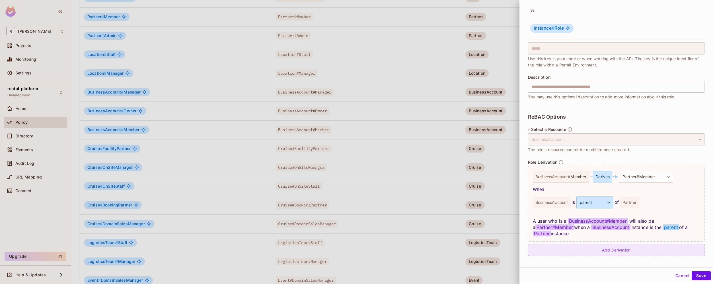
click at [629, 252] on div "Add Derivation" at bounding box center [616, 249] width 176 height 12
click at [638, 254] on body "[PERSON_NAME]-poc Projects Monitoring Settings rental-platform Development Home…" at bounding box center [356, 142] width 713 height 284
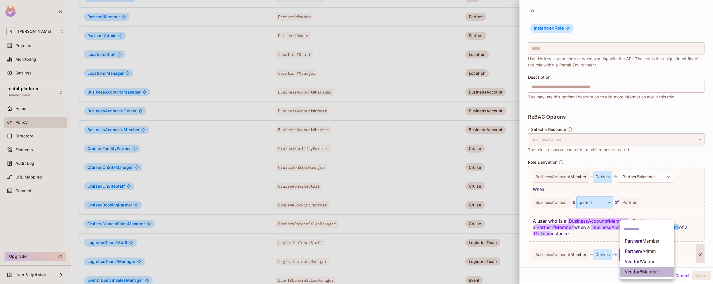
click at [650, 270] on span "Member" at bounding box center [650, 271] width 17 height 5
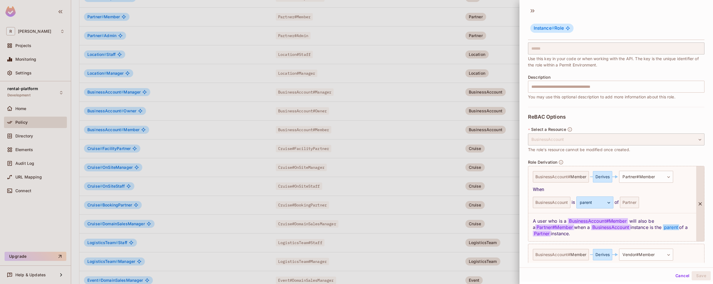
scroll to position [91, 0]
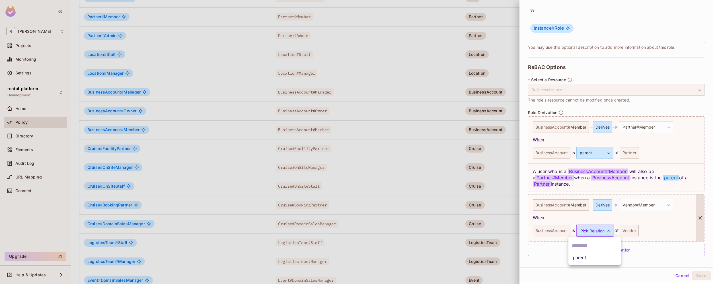
click at [604, 227] on body "[PERSON_NAME]-poc Projects Monitoring Settings rental-platform Development Home…" at bounding box center [356, 142] width 713 height 284
click at [584, 259] on li "parent" at bounding box center [594, 257] width 52 height 10
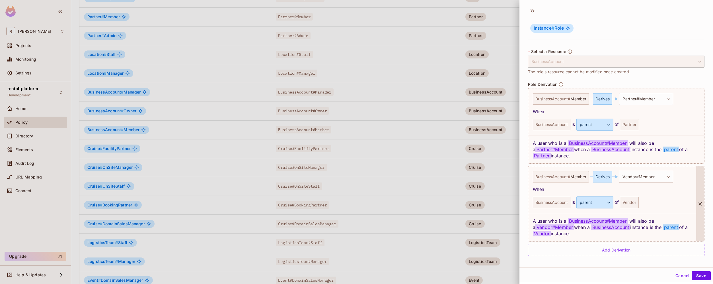
scroll to position [1, 0]
click at [701, 276] on button "Save" at bounding box center [701, 274] width 19 height 9
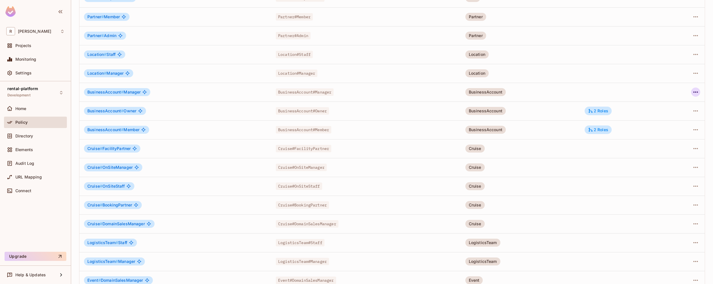
click at [693, 92] on icon "button" at bounding box center [695, 91] width 5 height 1
click at [674, 107] on div "Edit Role" at bounding box center [666, 105] width 17 height 6
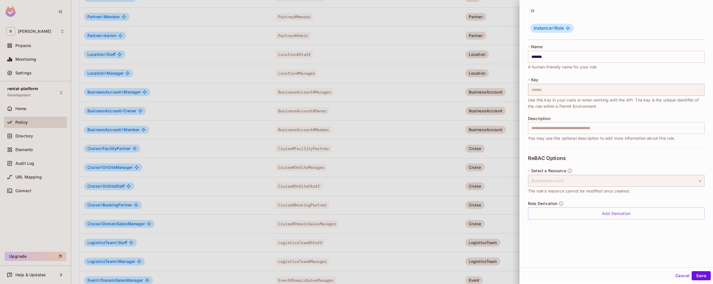
click at [618, 222] on div "**********" at bounding box center [616, 187] width 176 height 78
click at [625, 217] on div "Add Derivation" at bounding box center [616, 213] width 176 height 12
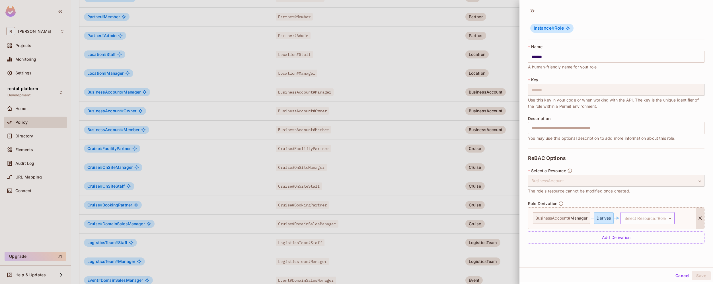
click at [666, 221] on body "[PERSON_NAME]-poc Projects Monitoring Settings rental-platform Development Home…" at bounding box center [356, 142] width 713 height 284
click at [665, 250] on li "Partner # Admin" at bounding box center [648, 251] width 54 height 10
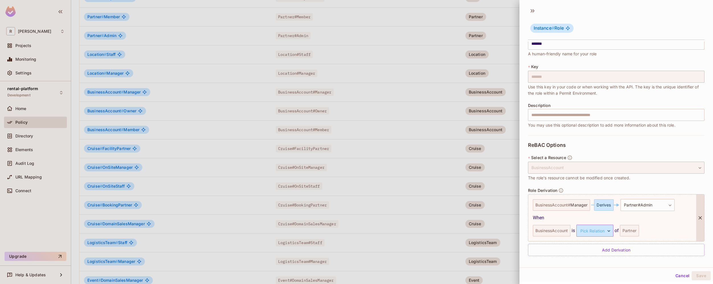
click at [610, 230] on body "[PERSON_NAME]-poc Projects Monitoring Settings rental-platform Development Home…" at bounding box center [356, 142] width 713 height 284
click at [586, 259] on li "parent" at bounding box center [594, 257] width 52 height 10
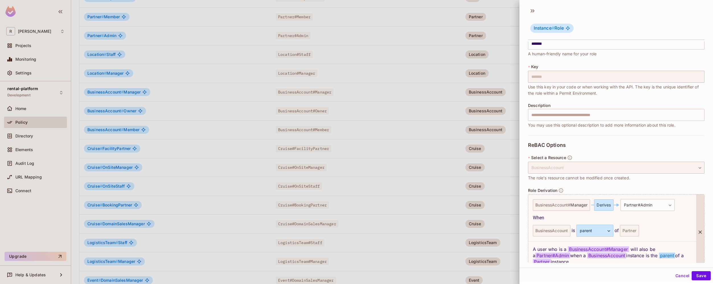
scroll to position [41, 0]
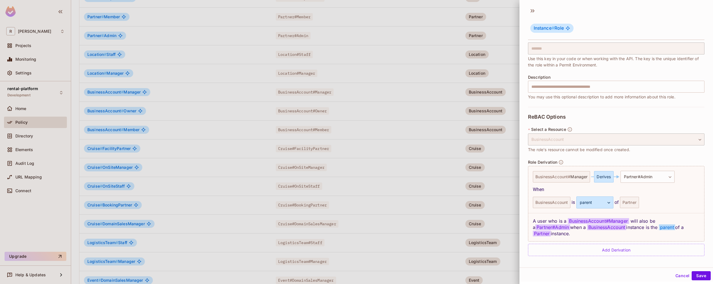
click at [619, 251] on div "Add Derivation" at bounding box center [616, 249] width 176 height 12
click at [637, 256] on body "[PERSON_NAME]-poc Projects Monitoring Settings rental-platform Development Home…" at bounding box center [356, 142] width 713 height 284
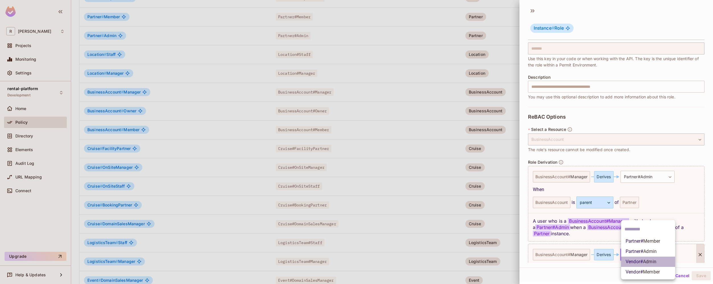
click at [653, 258] on span "Admin" at bounding box center [649, 260] width 13 height 5
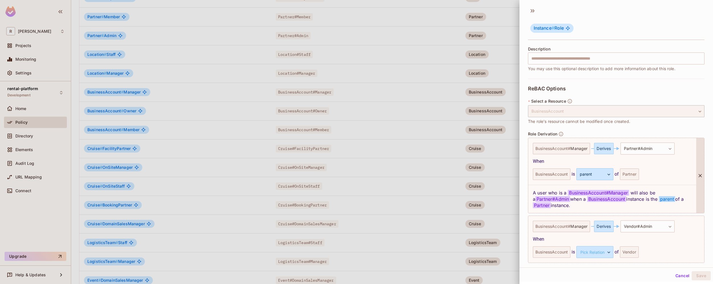
scroll to position [91, 0]
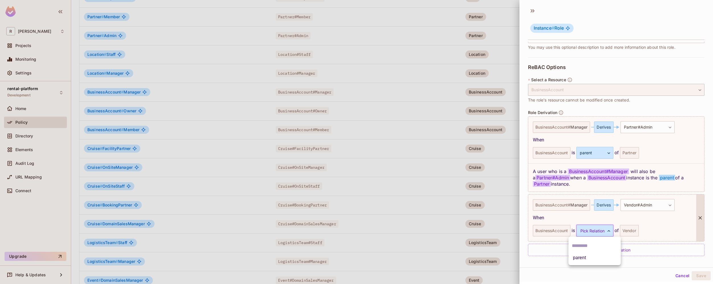
click at [602, 232] on body "[PERSON_NAME]-poc Projects Monitoring Settings rental-platform Development Home…" at bounding box center [356, 142] width 713 height 284
click at [579, 260] on li "parent" at bounding box center [594, 257] width 52 height 10
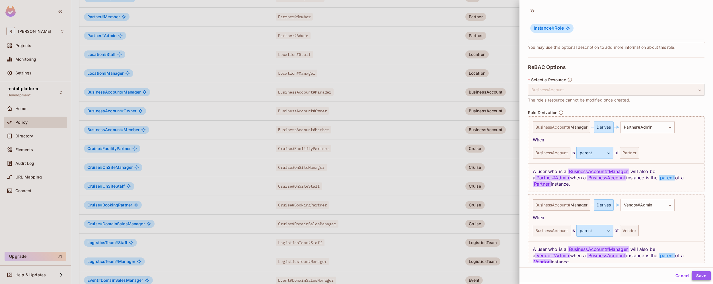
click at [700, 275] on button "Save" at bounding box center [701, 275] width 19 height 9
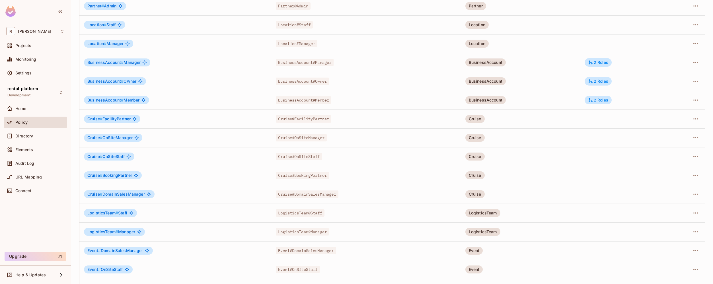
scroll to position [411, 0]
click at [45, 217] on div "rental-platform Development Home Policy Directory Elements Audit Log URL Mappin…" at bounding box center [35, 165] width 71 height 168
click at [32, 137] on span "Directory" at bounding box center [24, 136] width 18 height 5
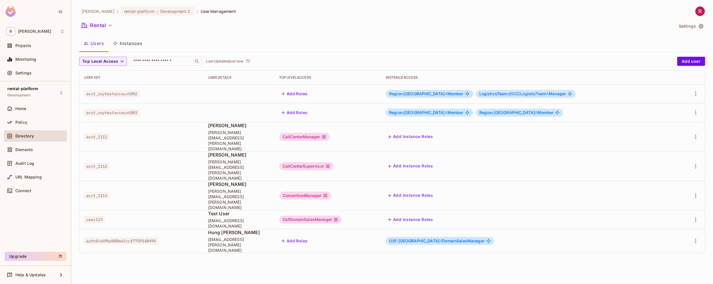
click at [363, 93] on div "Add Roles" at bounding box center [327, 93] width 97 height 9
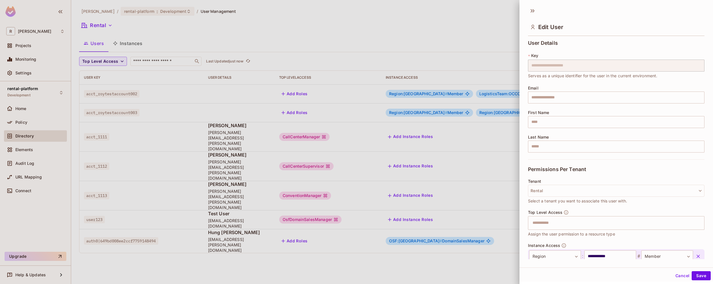
click at [393, 268] on div at bounding box center [356, 142] width 713 height 284
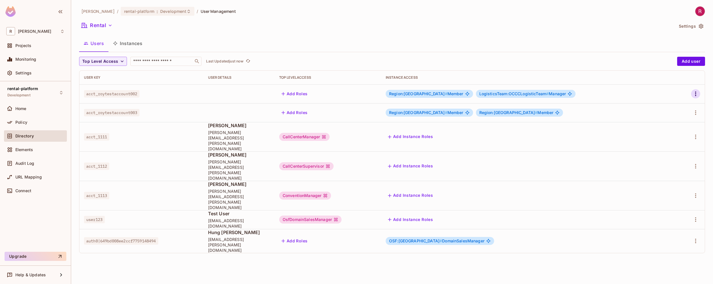
click at [696, 95] on icon "button" at bounding box center [695, 93] width 1 height 5
click at [677, 107] on li "Edit" at bounding box center [671, 106] width 50 height 13
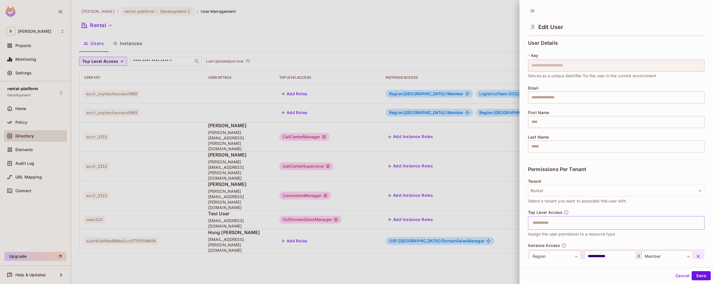
scroll to position [52, 0]
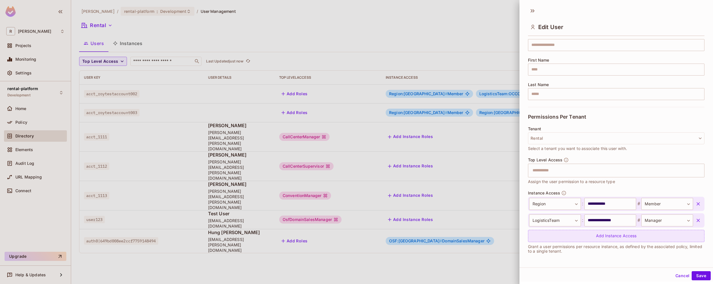
click at [622, 239] on div "Add Instance Access" at bounding box center [616, 235] width 176 height 12
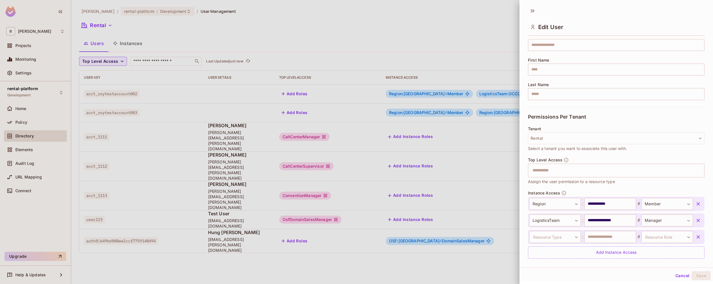
scroll to position [69, 0]
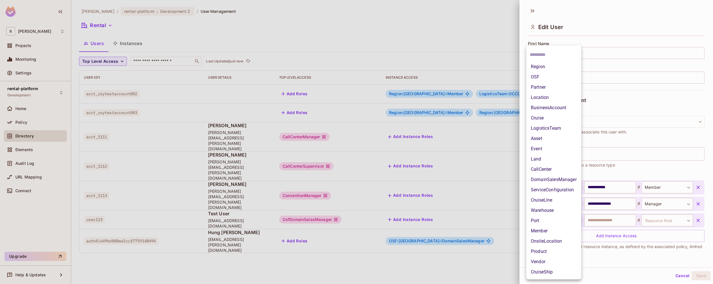
click at [567, 221] on body "[PERSON_NAME]-poc Projects Monitoring Settings rental-platform Development Home…" at bounding box center [356, 142] width 713 height 284
click at [560, 109] on li "BusinessAccount" at bounding box center [553, 107] width 55 height 10
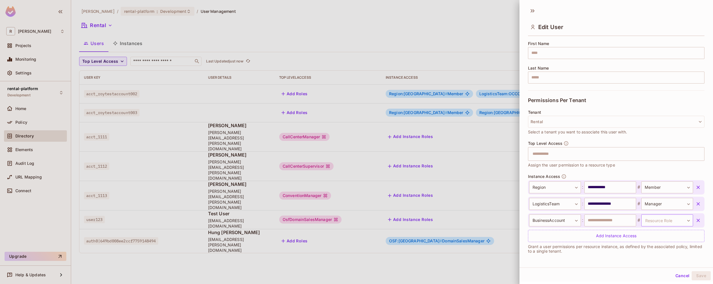
click at [664, 222] on body "[PERSON_NAME]-poc Projects Monitoring Settings rental-platform Development Home…" at bounding box center [356, 142] width 713 height 284
click at [662, 264] on li "Member" at bounding box center [659, 267] width 52 height 10
type input "******"
click at [608, 222] on input "text" at bounding box center [610, 220] width 52 height 12
click at [597, 218] on input "*" at bounding box center [610, 220] width 52 height 12
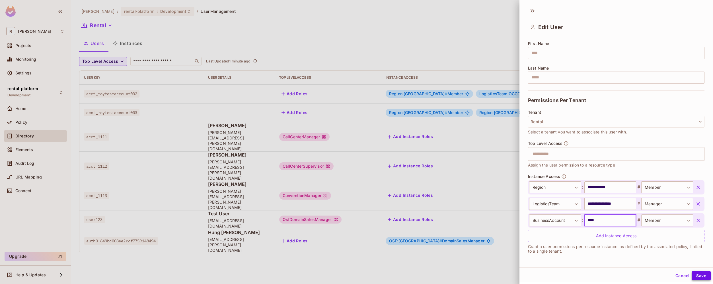
type input "****"
click at [699, 278] on button "Save" at bounding box center [701, 275] width 19 height 9
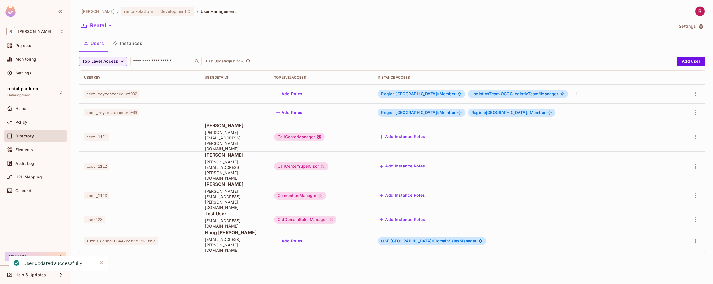
click at [132, 95] on span "acct_roytestaccount002" at bounding box center [112, 93] width 56 height 7
click at [263, 227] on div "[PERSON_NAME]-poc / rental-platform : Development / User Management Rental Sett…" at bounding box center [392, 142] width 642 height 284
click at [104, 26] on button "Rental" at bounding box center [97, 25] width 36 height 9
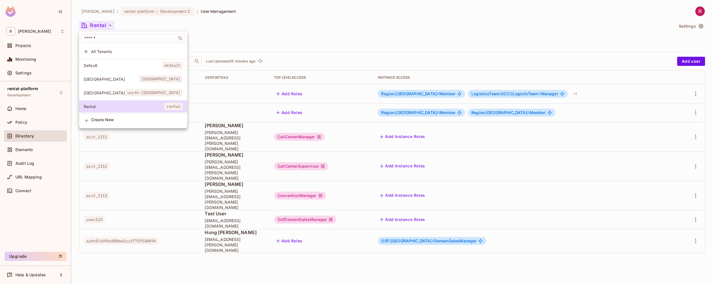
click at [188, 32] on div at bounding box center [356, 142] width 713 height 284
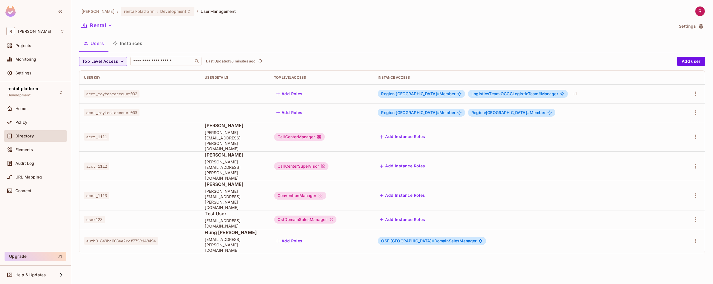
click at [93, 43] on button "Users" at bounding box center [93, 43] width 29 height 14
click at [183, 21] on div "Rental" at bounding box center [376, 26] width 595 height 11
click at [27, 123] on span "Policy" at bounding box center [21, 122] width 12 height 5
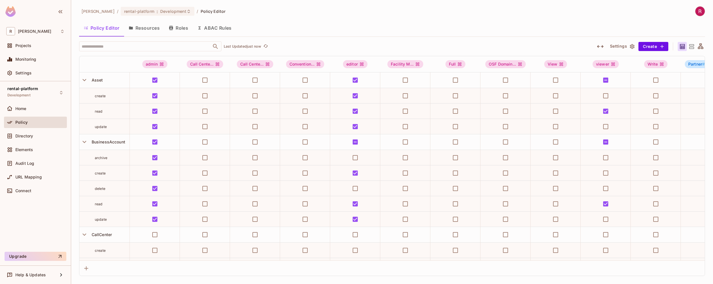
click at [703, 46] on icon at bounding box center [700, 46] width 7 height 7
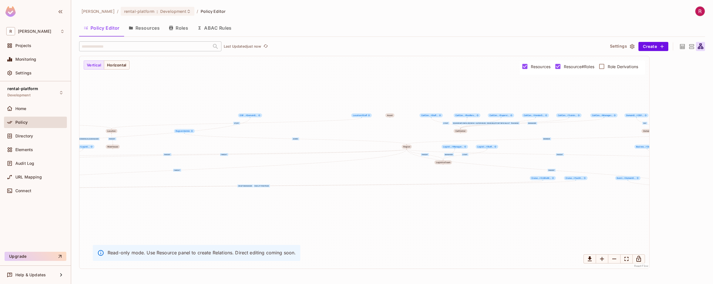
click at [585, 66] on span "Resource#Roles" at bounding box center [579, 66] width 30 height 5
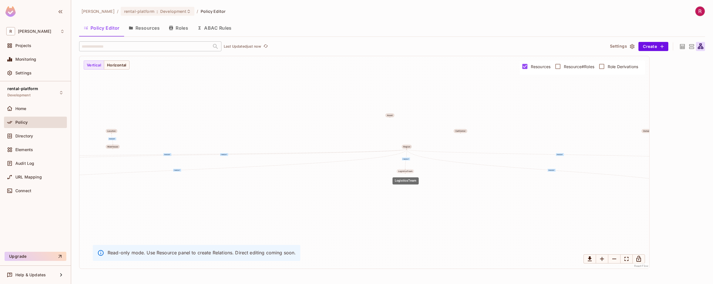
drag, startPoint x: 444, startPoint y: 162, endPoint x: 406, endPoint y: 171, distance: 39.4
click at [406, 171] on div "LogisticsTeam" at bounding box center [405, 171] width 14 height 2
